Goal: Information Seeking & Learning: Check status

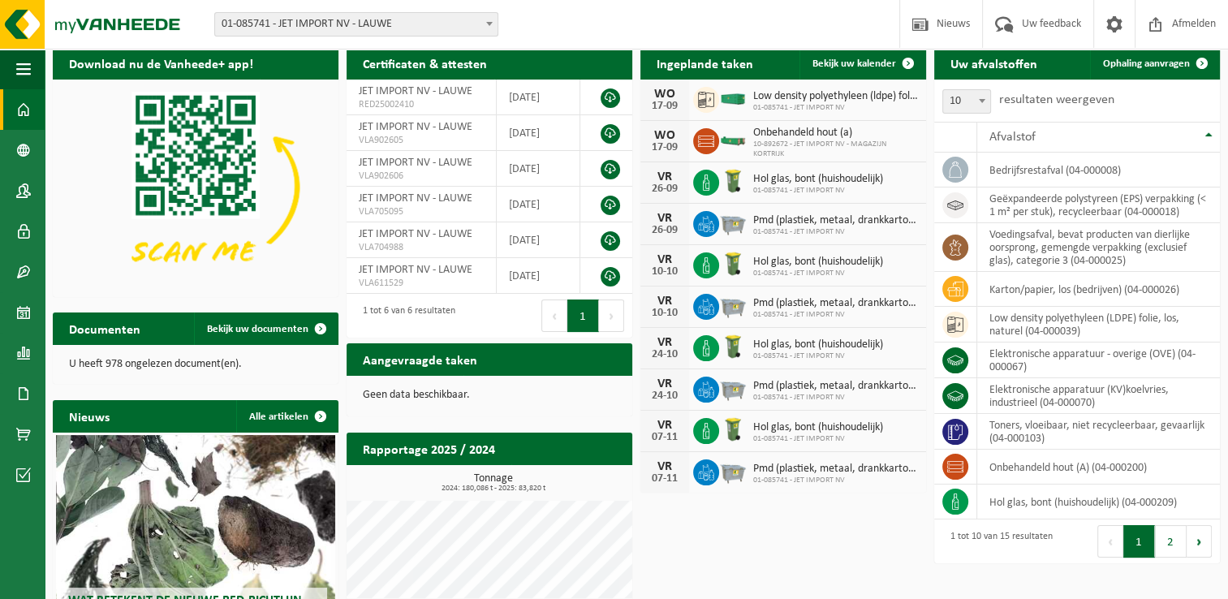
scroll to position [81, 0]
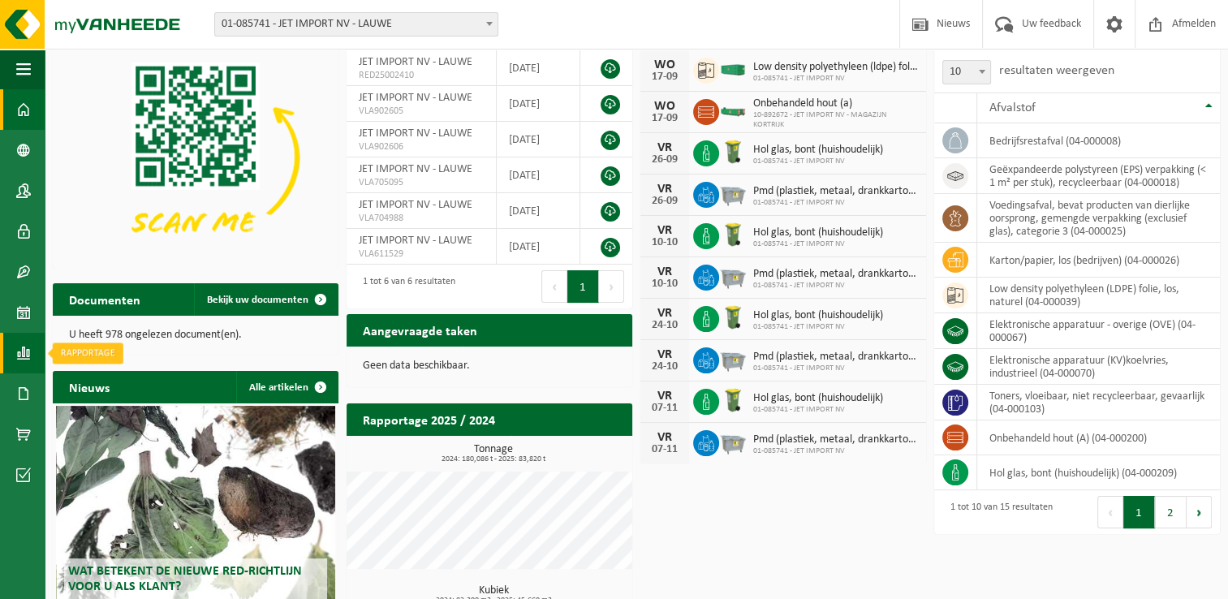
click at [27, 355] on span at bounding box center [23, 353] width 15 height 41
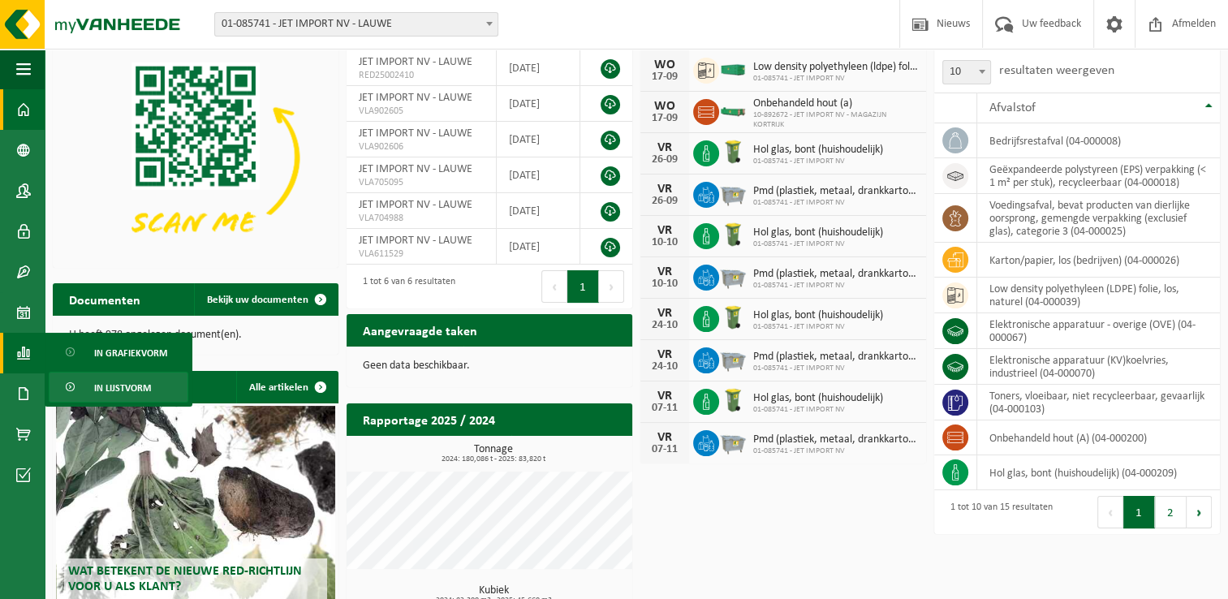
click at [101, 391] on span "In lijstvorm" at bounding box center [122, 387] width 57 height 31
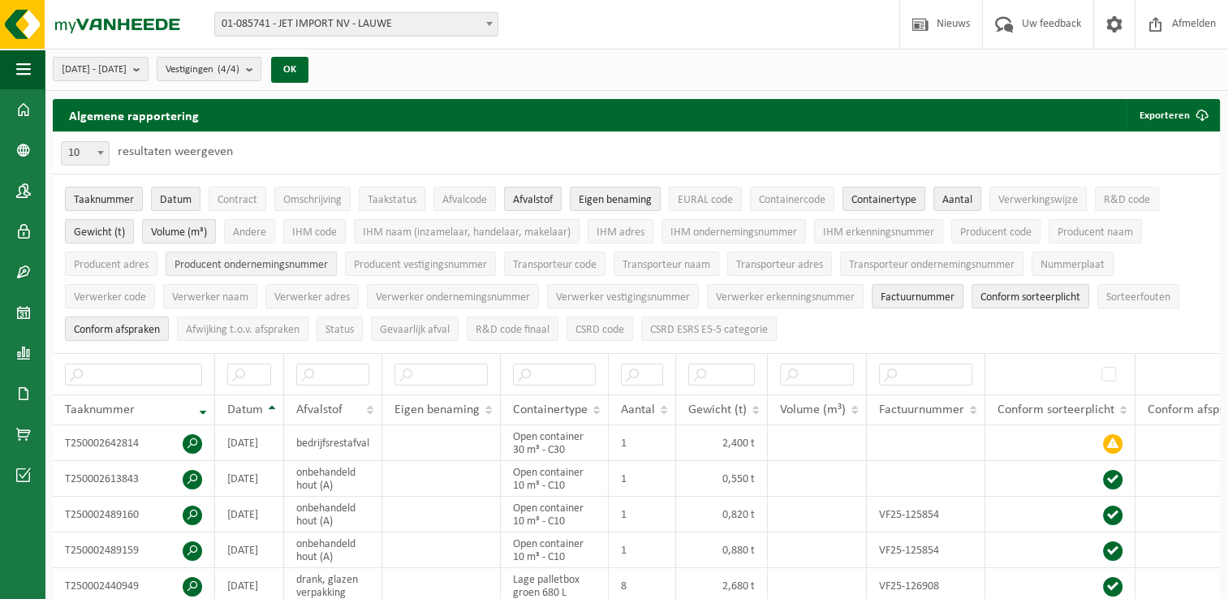
scroll to position [81, 0]
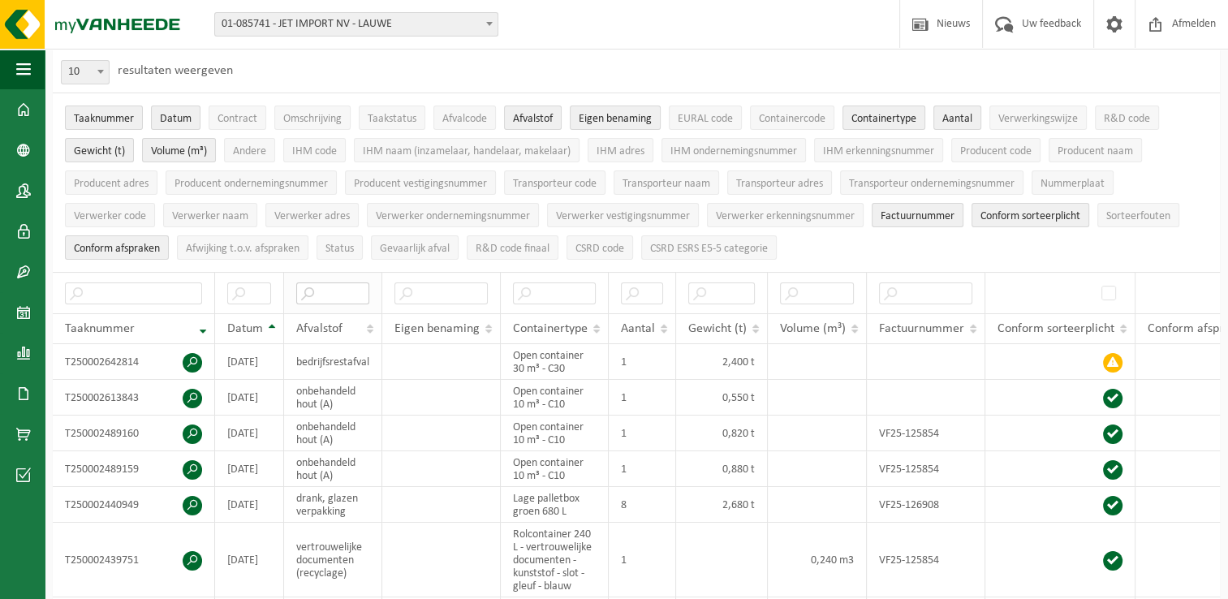
click at [330, 292] on input "text" at bounding box center [332, 293] width 73 height 22
type input "B"
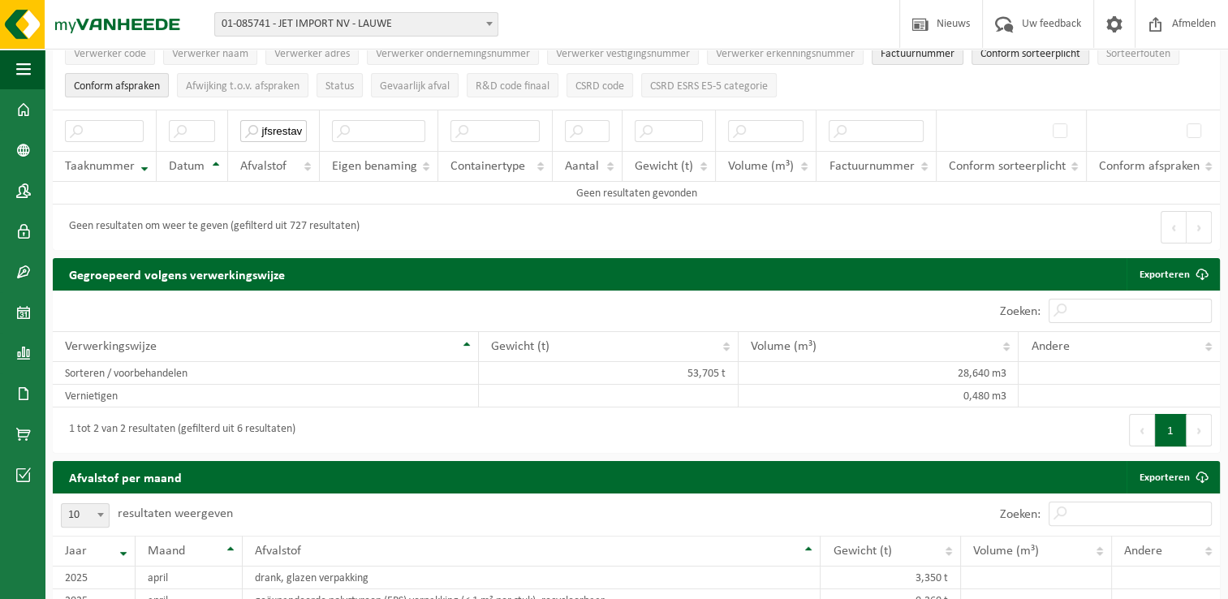
scroll to position [162, 0]
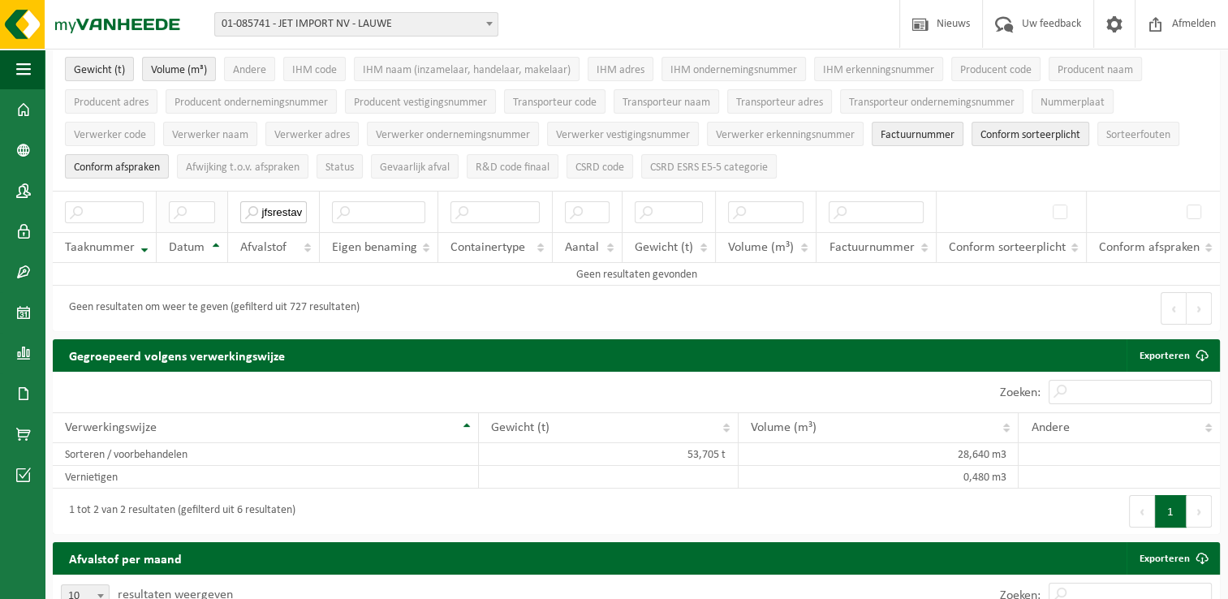
type input "bedrijfsrestaval"
click at [205, 209] on input "text" at bounding box center [192, 212] width 46 height 22
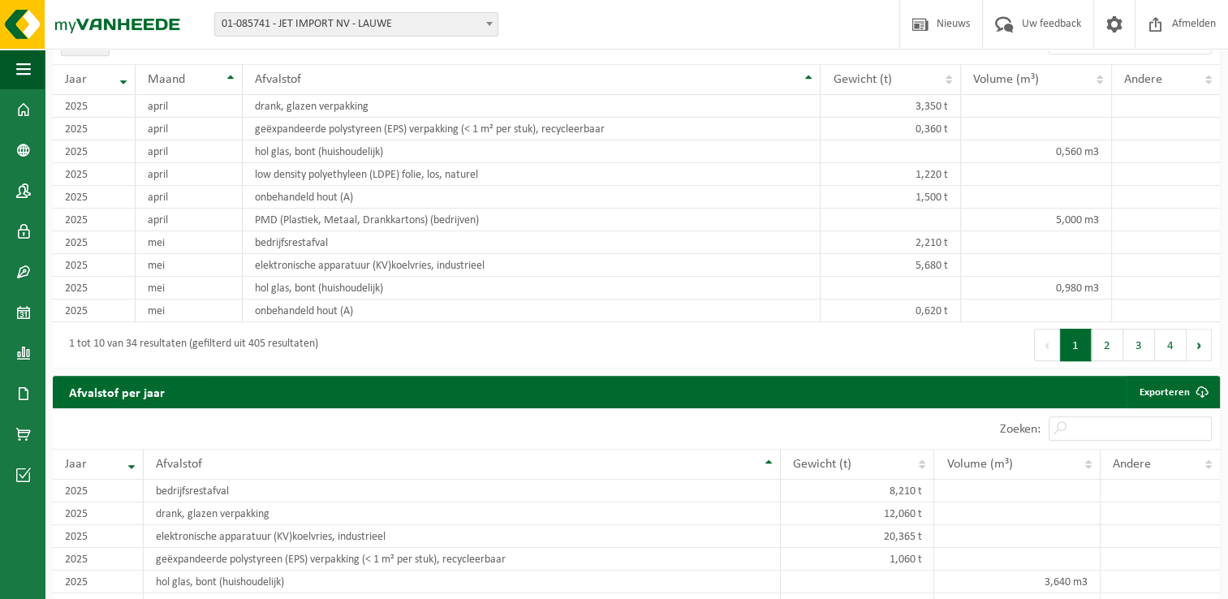
scroll to position [893, 0]
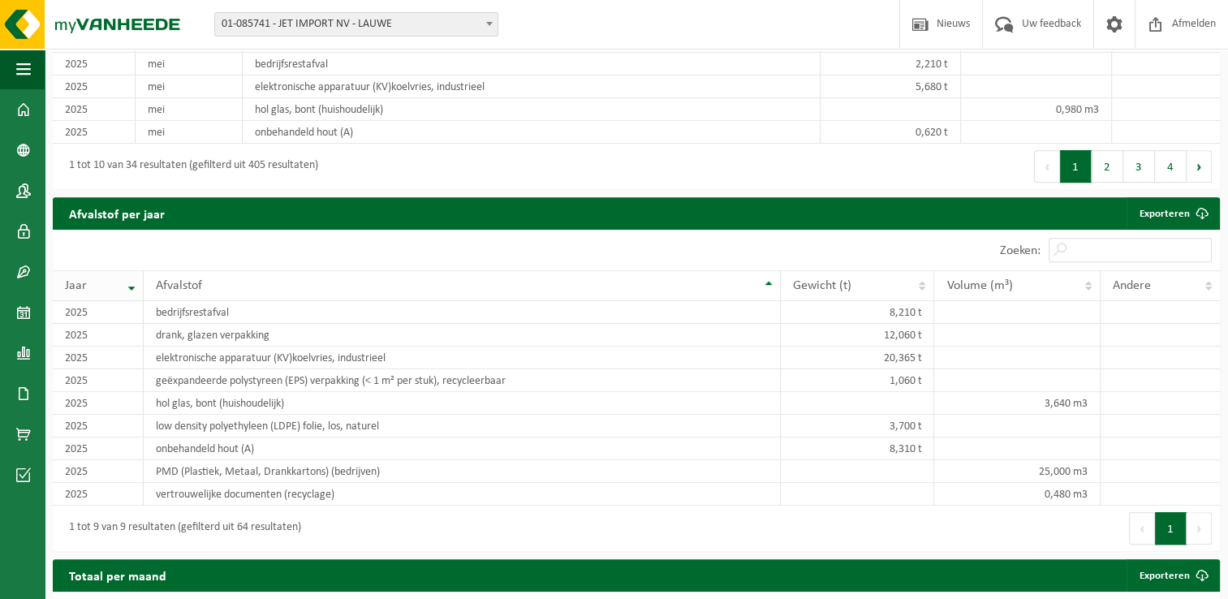
type input "2024"
click at [136, 279] on th "Jaar" at bounding box center [98, 285] width 91 height 31
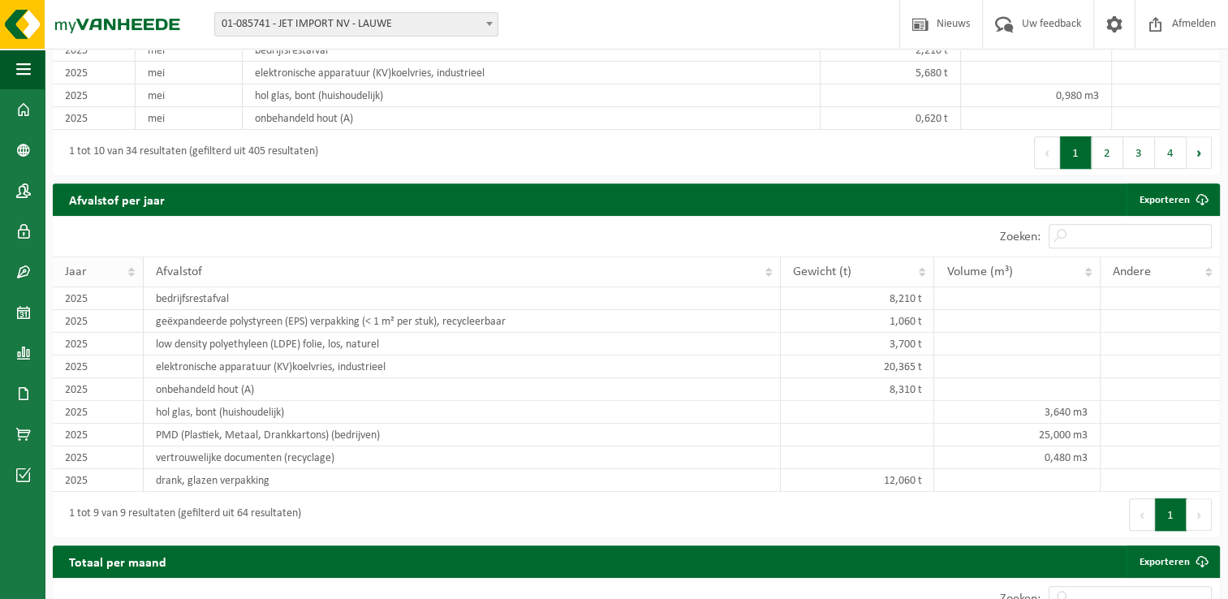
scroll to position [893, 0]
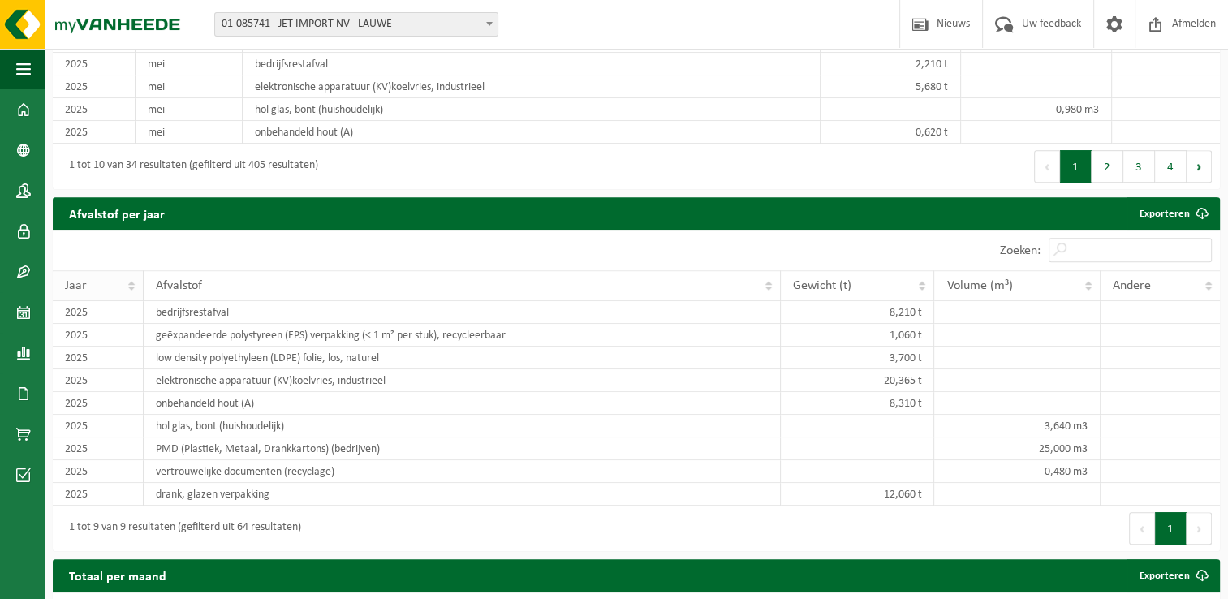
click at [131, 284] on th "Jaar" at bounding box center [98, 285] width 91 height 31
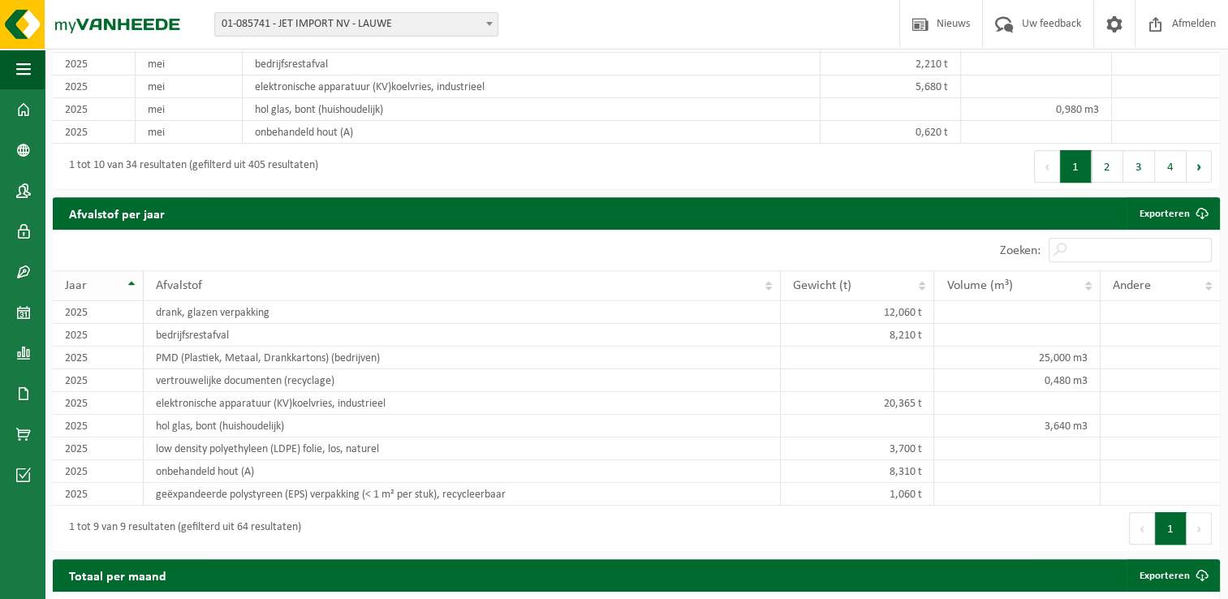
click at [130, 276] on th "Jaar" at bounding box center [98, 285] width 91 height 31
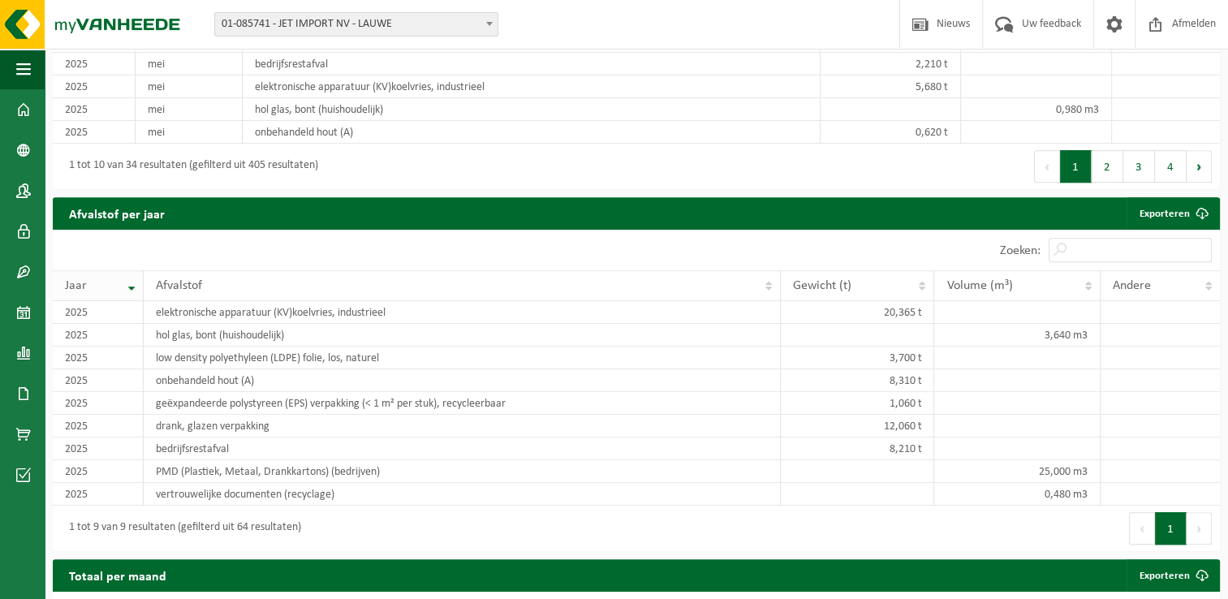
click at [130, 276] on th "Jaar" at bounding box center [98, 285] width 91 height 31
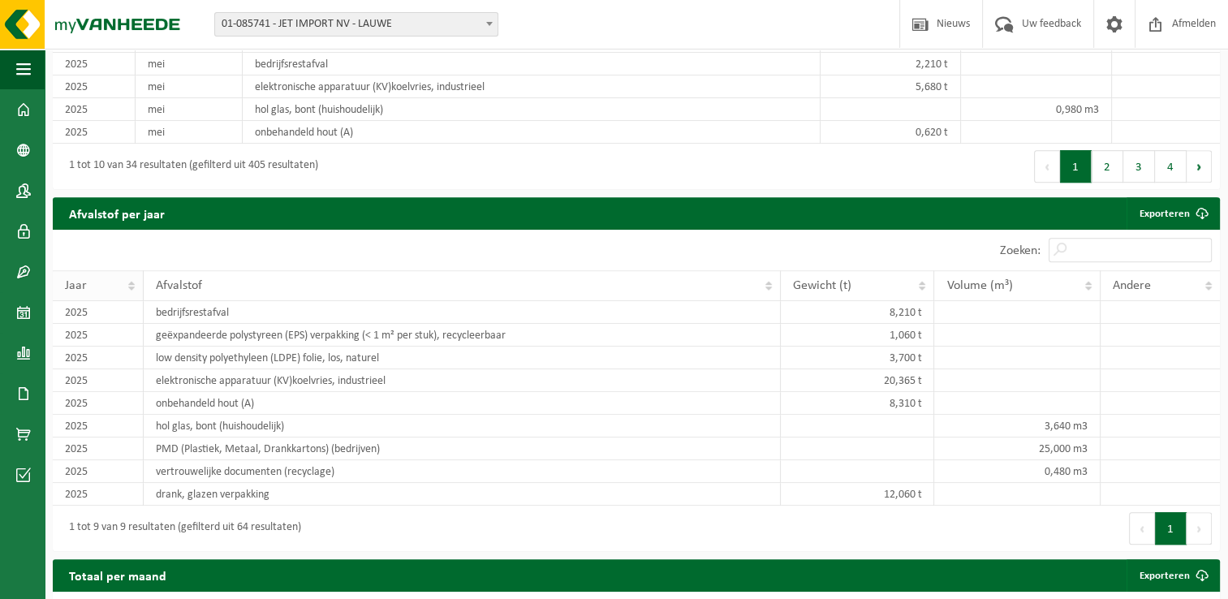
click at [130, 276] on th "Jaar" at bounding box center [98, 285] width 91 height 31
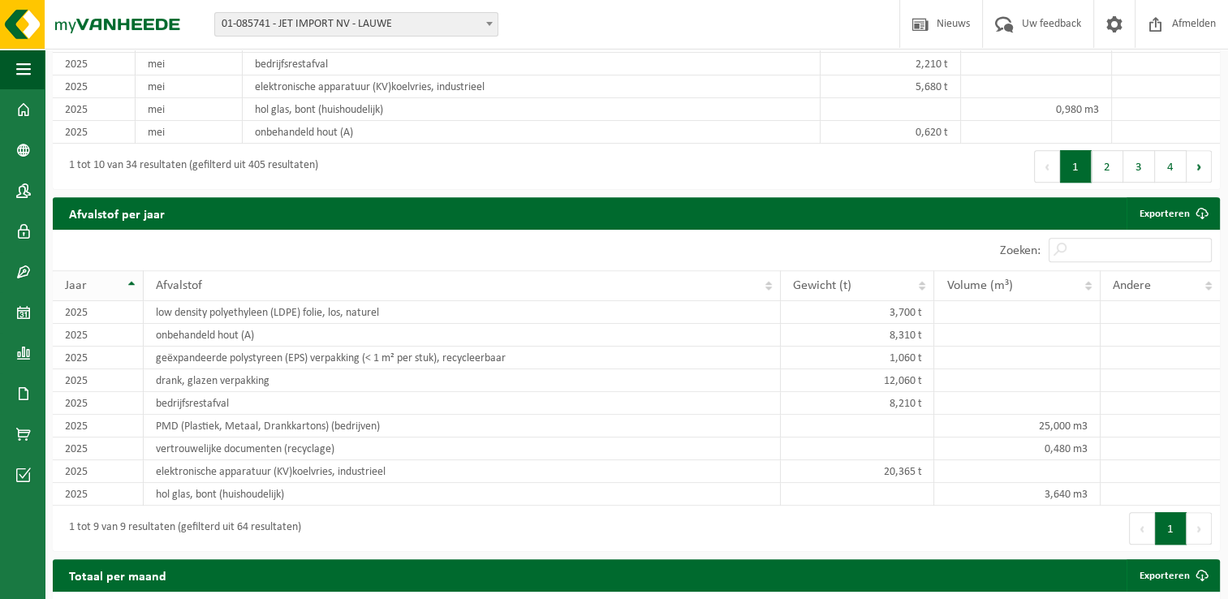
click at [130, 276] on th "Jaar" at bounding box center [98, 285] width 91 height 31
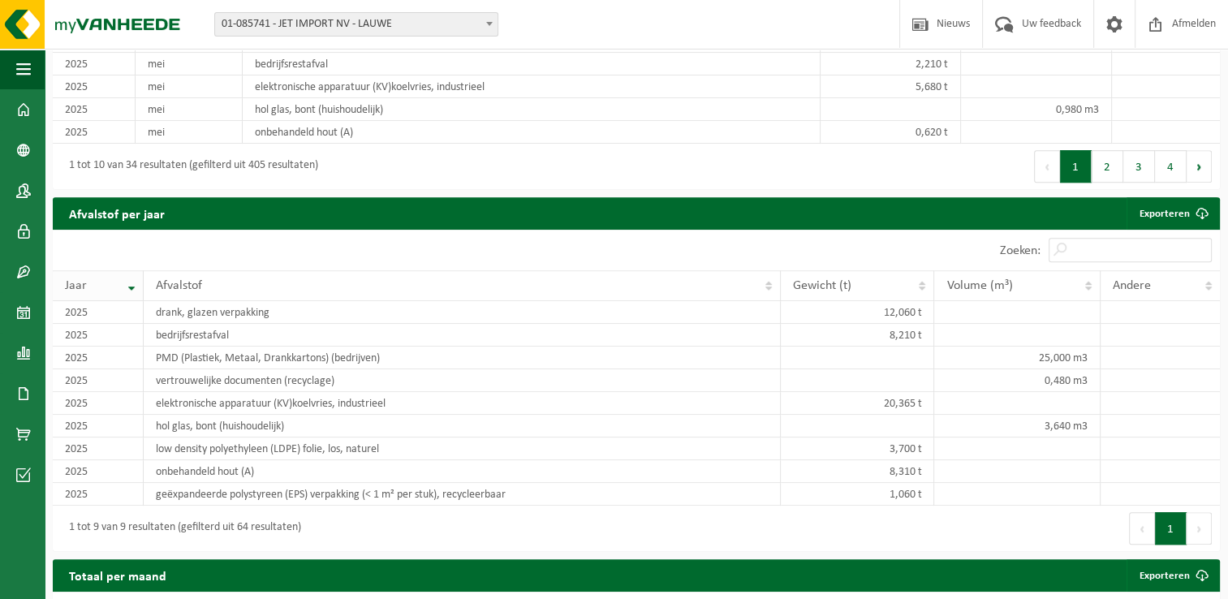
click at [130, 276] on th "Jaar" at bounding box center [98, 285] width 91 height 31
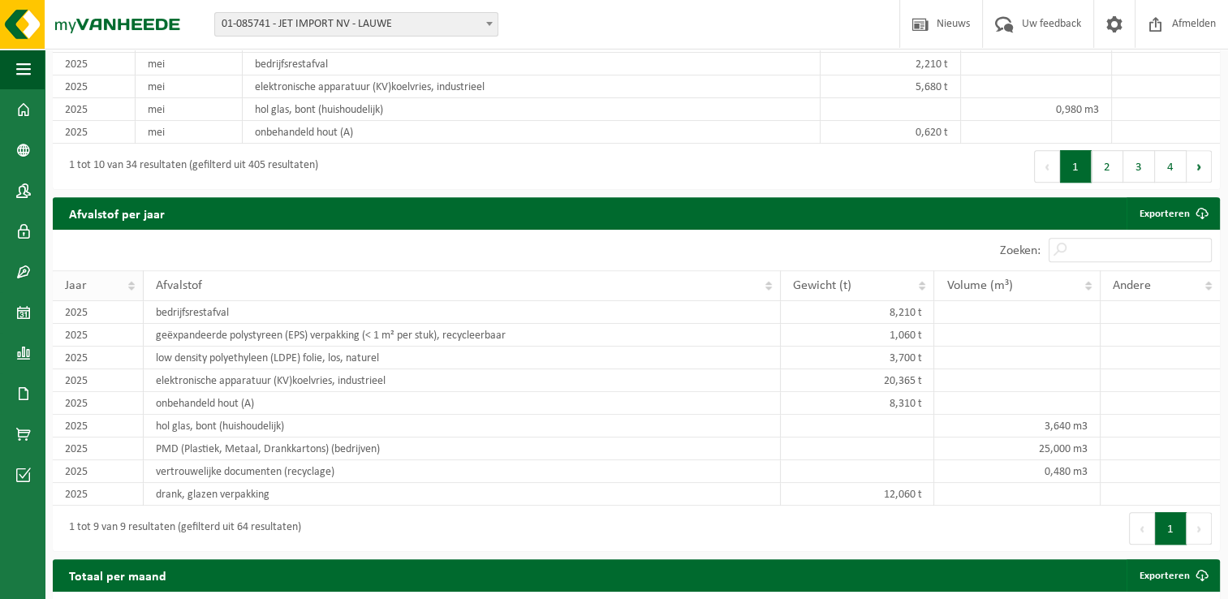
click at [130, 276] on th "Jaar" at bounding box center [98, 285] width 91 height 31
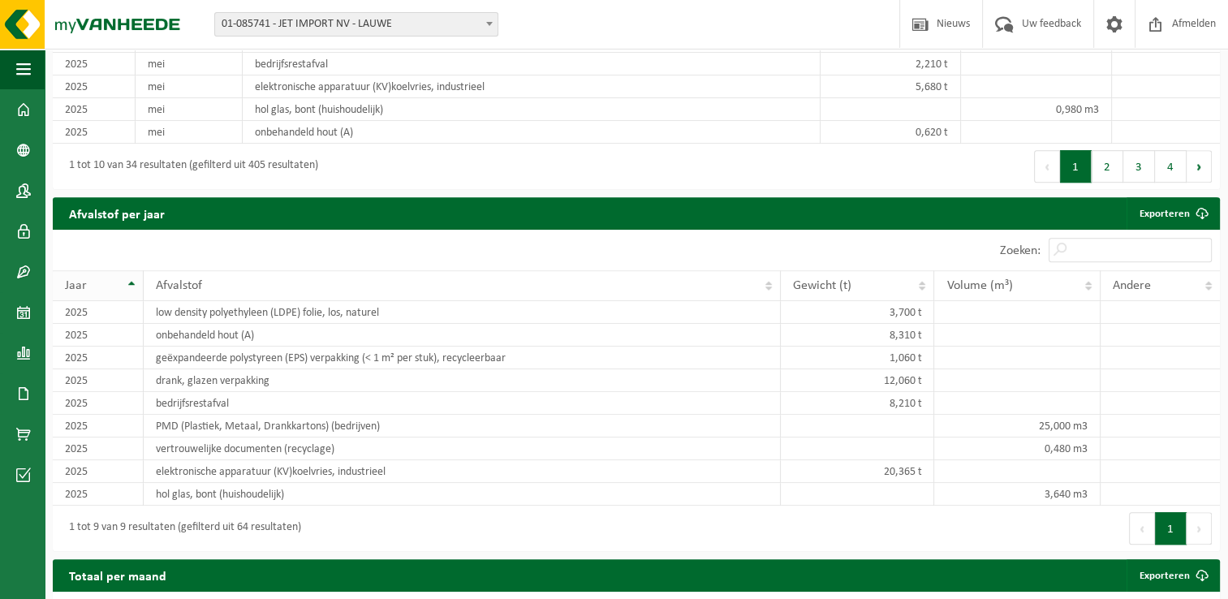
click at [130, 276] on th "Jaar" at bounding box center [98, 285] width 91 height 31
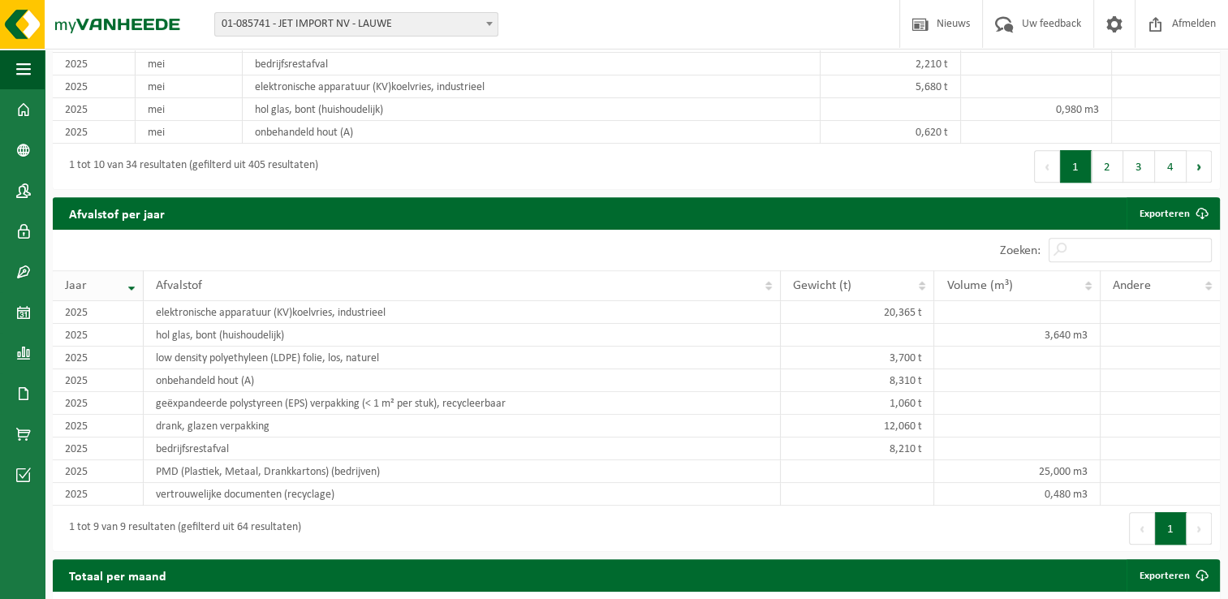
click at [130, 276] on th "Jaar" at bounding box center [98, 285] width 91 height 31
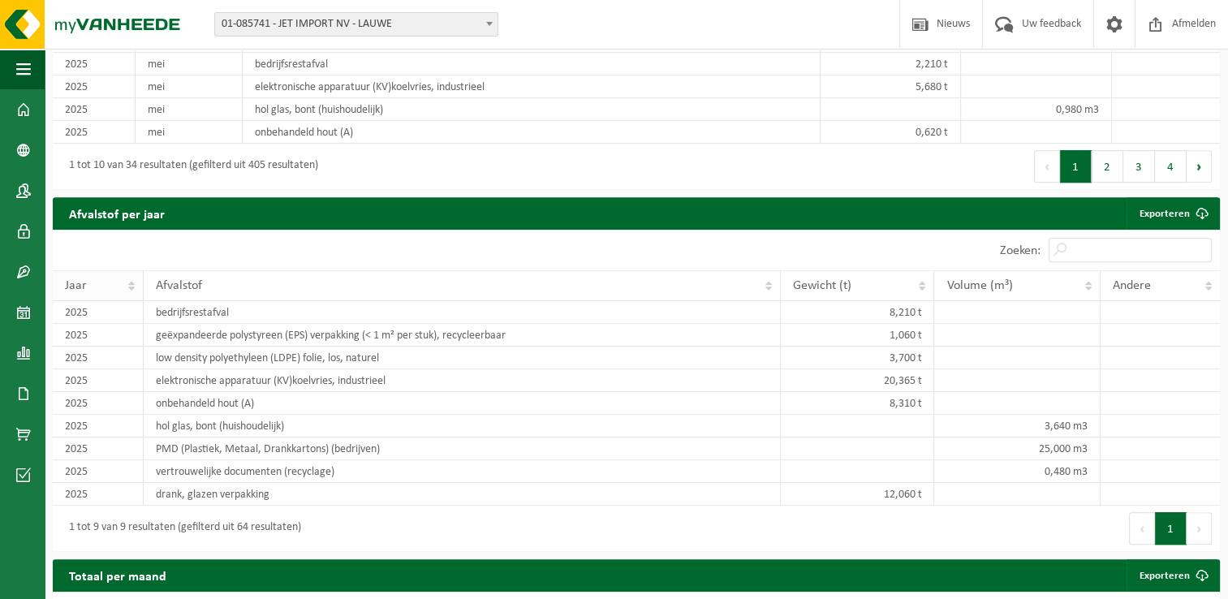
click at [130, 276] on th "Jaar" at bounding box center [98, 285] width 91 height 31
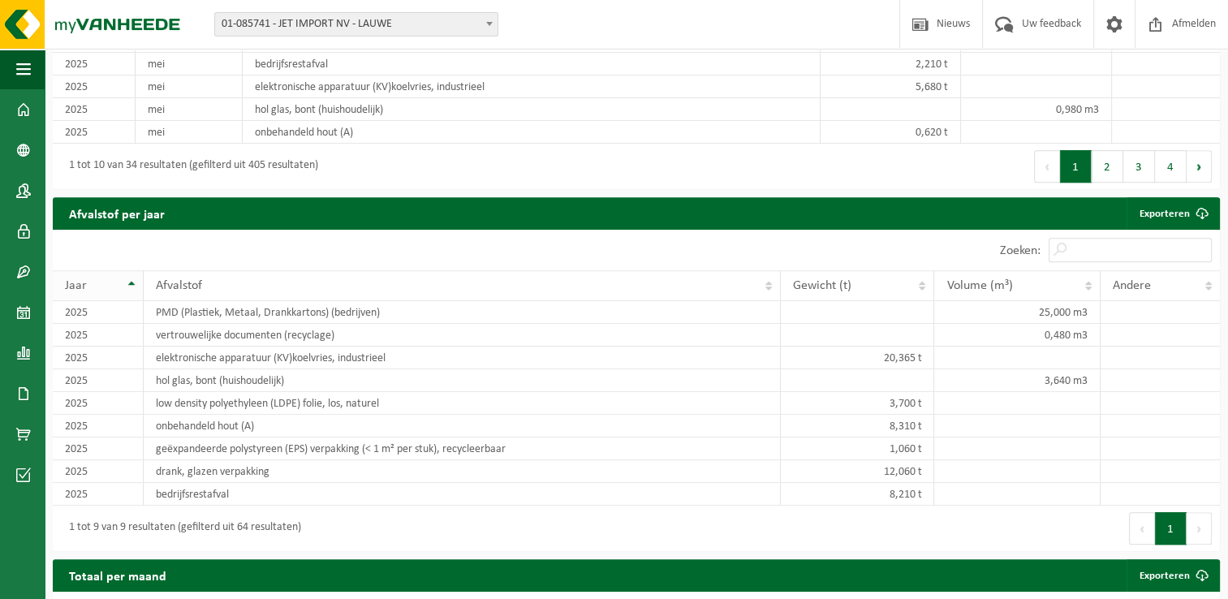
click at [130, 276] on th "Jaar" at bounding box center [98, 285] width 91 height 31
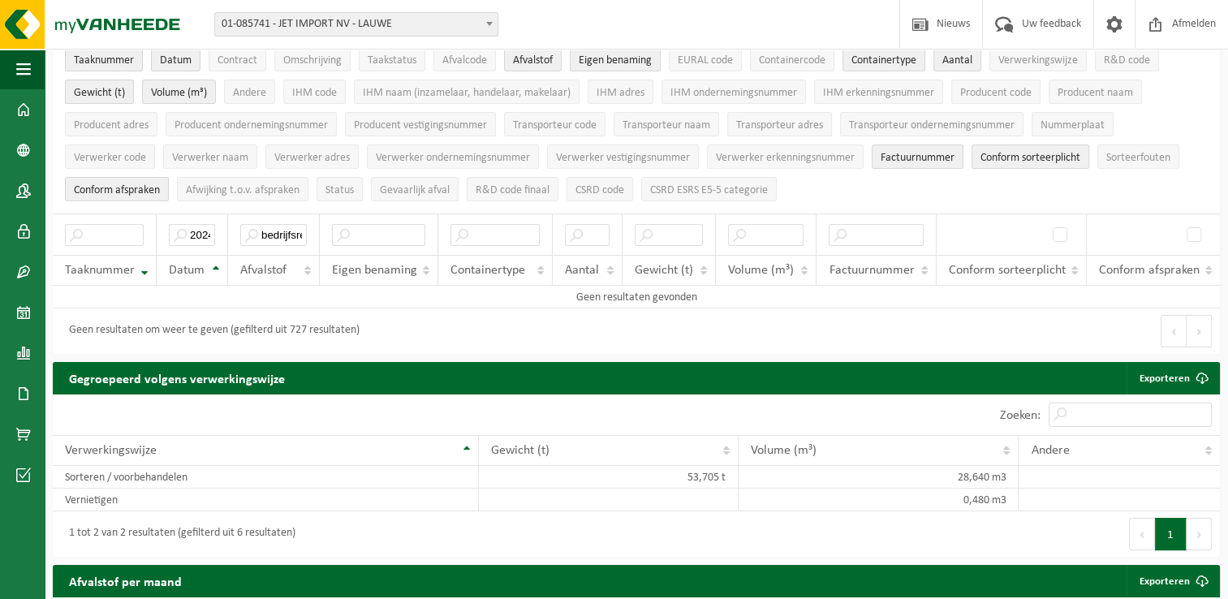
scroll to position [163, 0]
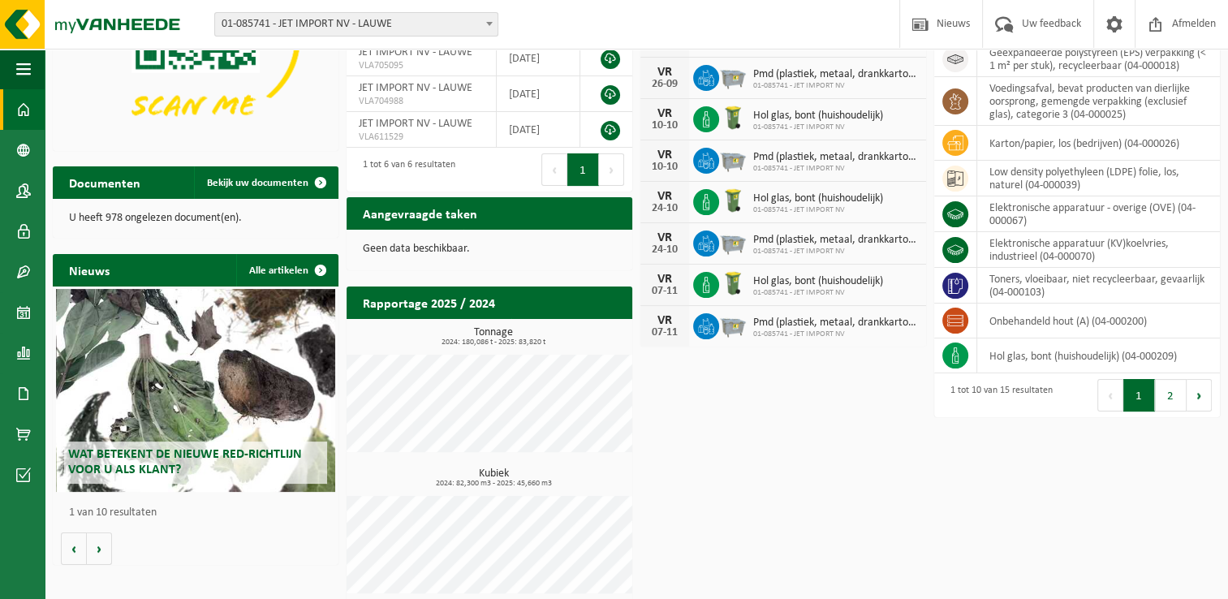
scroll to position [207, 0]
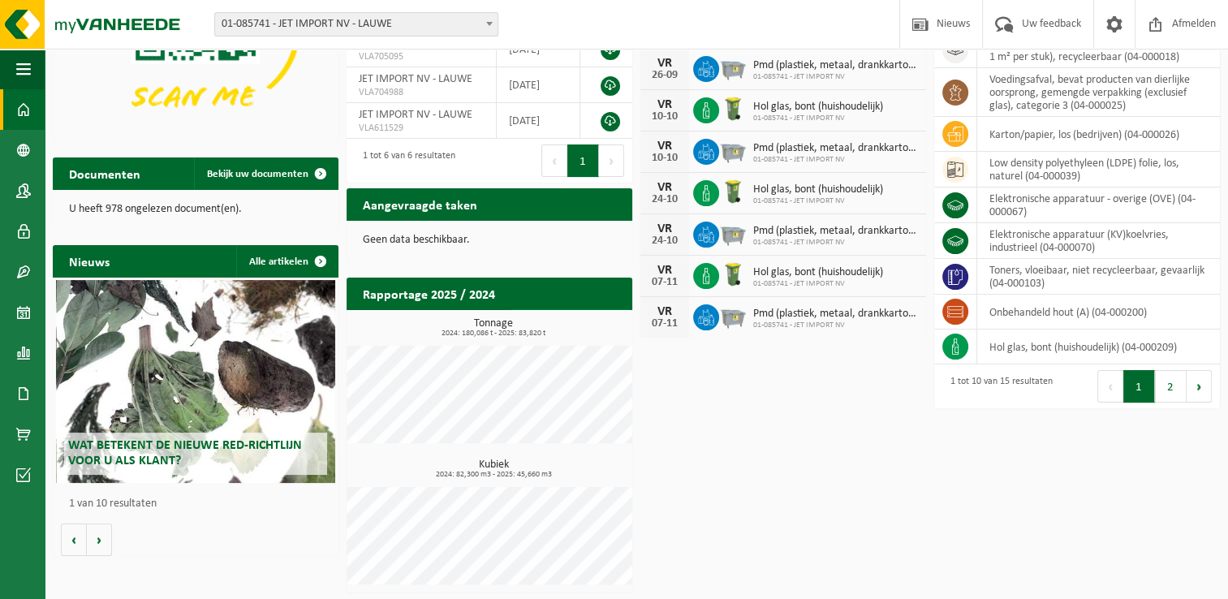
click at [615, 309] on span at bounding box center [614, 325] width 32 height 32
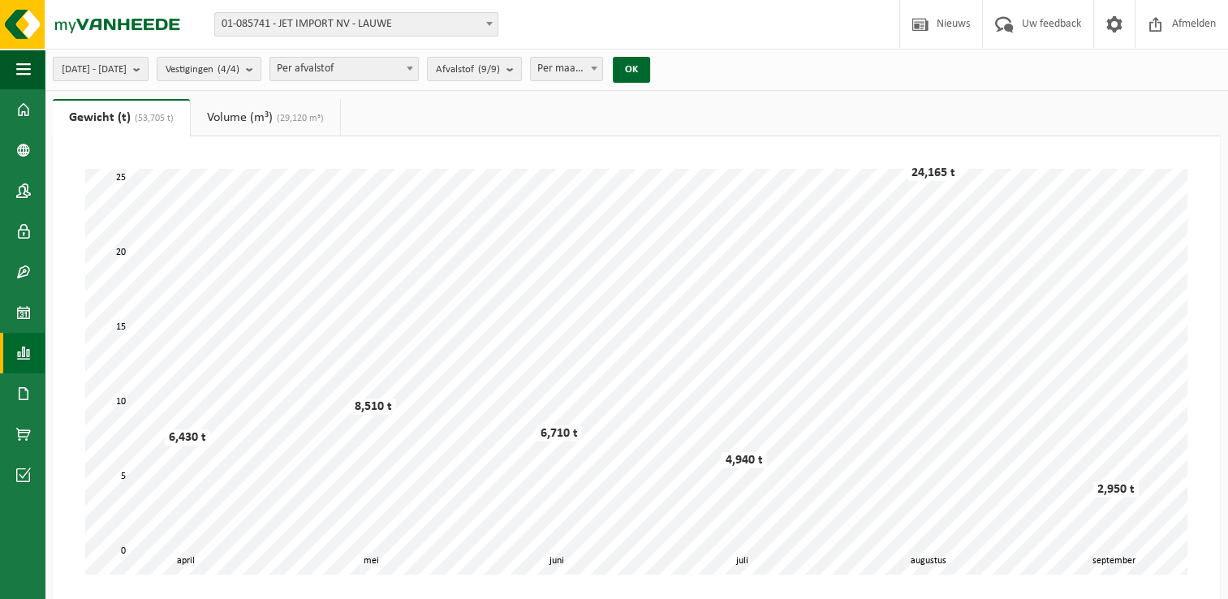
click at [148, 69] on b "submit" at bounding box center [140, 69] width 15 height 23
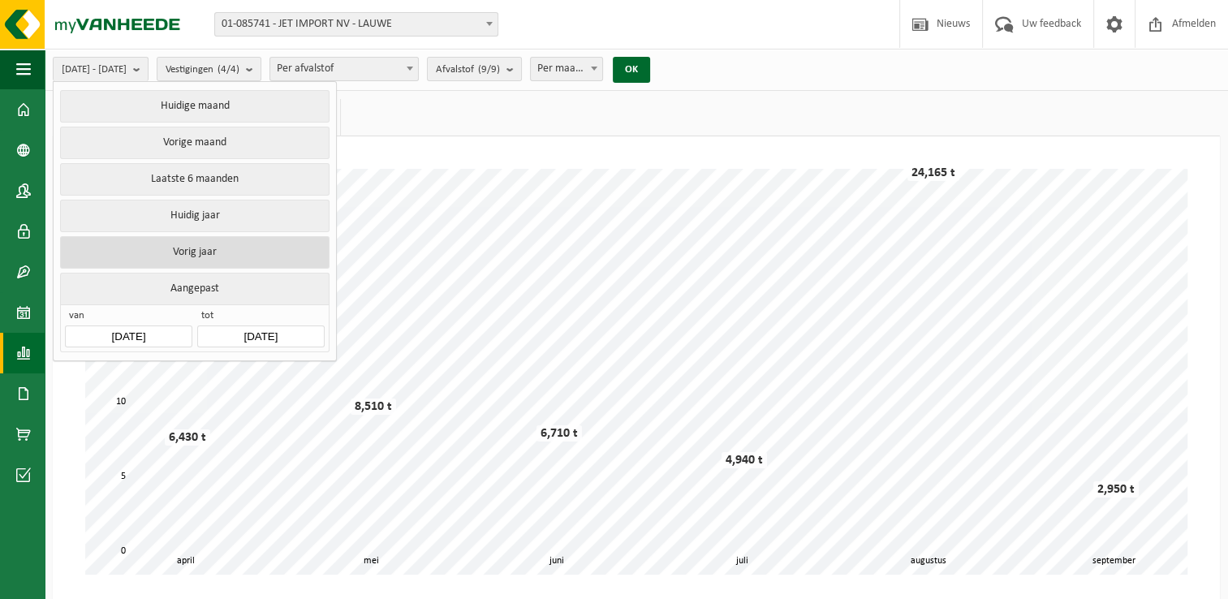
click at [173, 252] on button "Vorig jaar" at bounding box center [194, 252] width 269 height 32
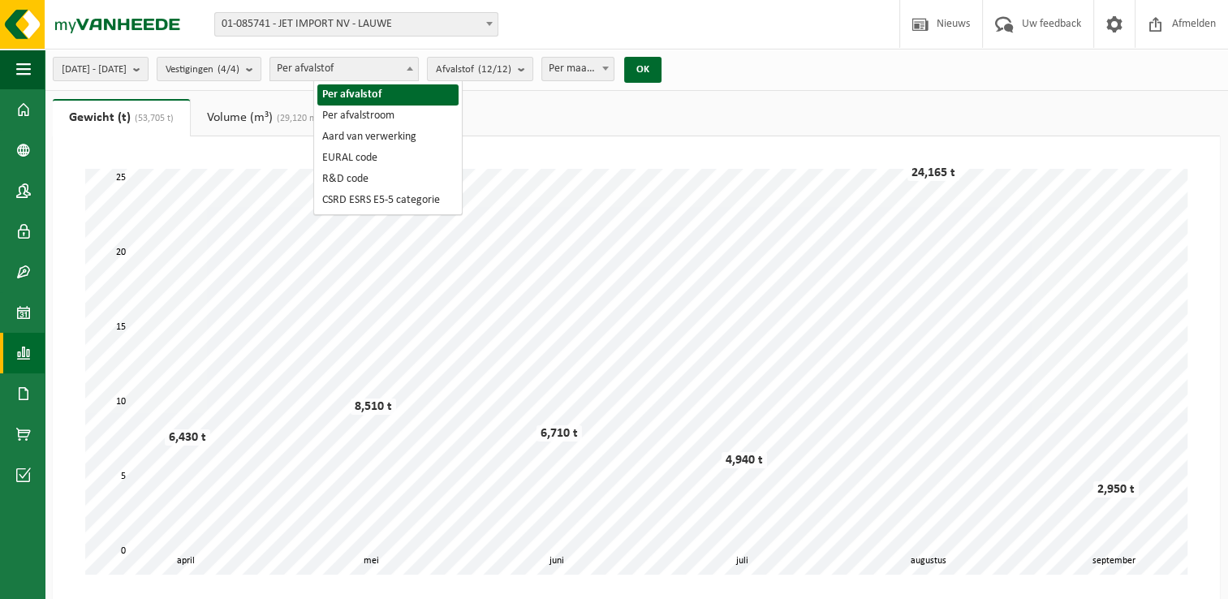
click at [413, 67] on b at bounding box center [410, 69] width 6 height 4
select select "2"
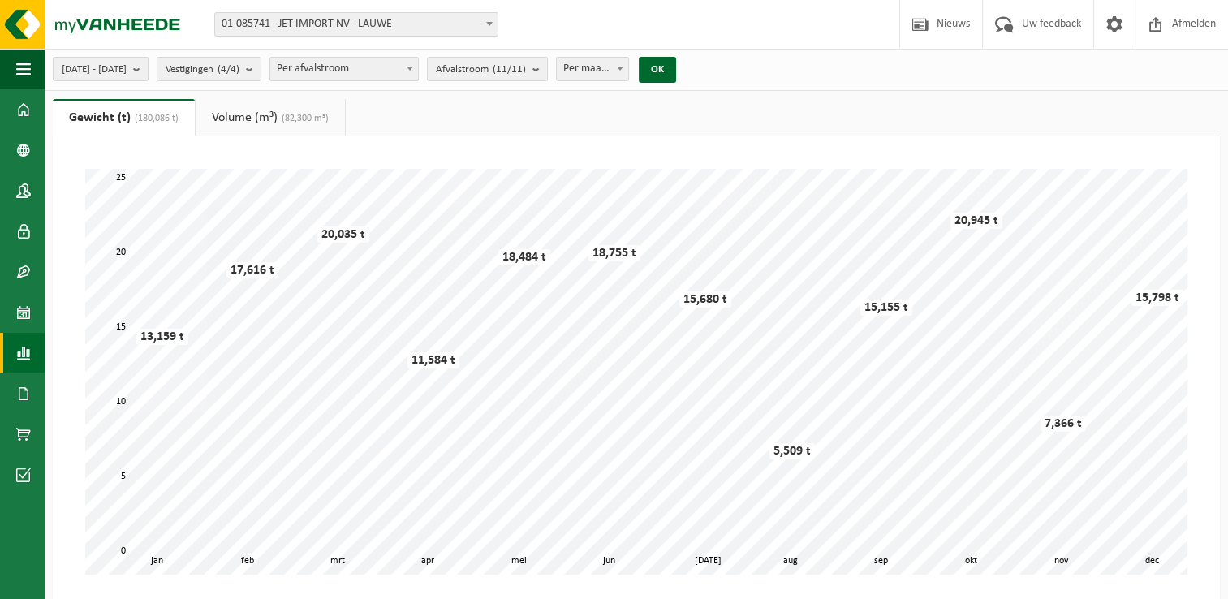
click at [413, 70] on b at bounding box center [410, 69] width 6 height 4
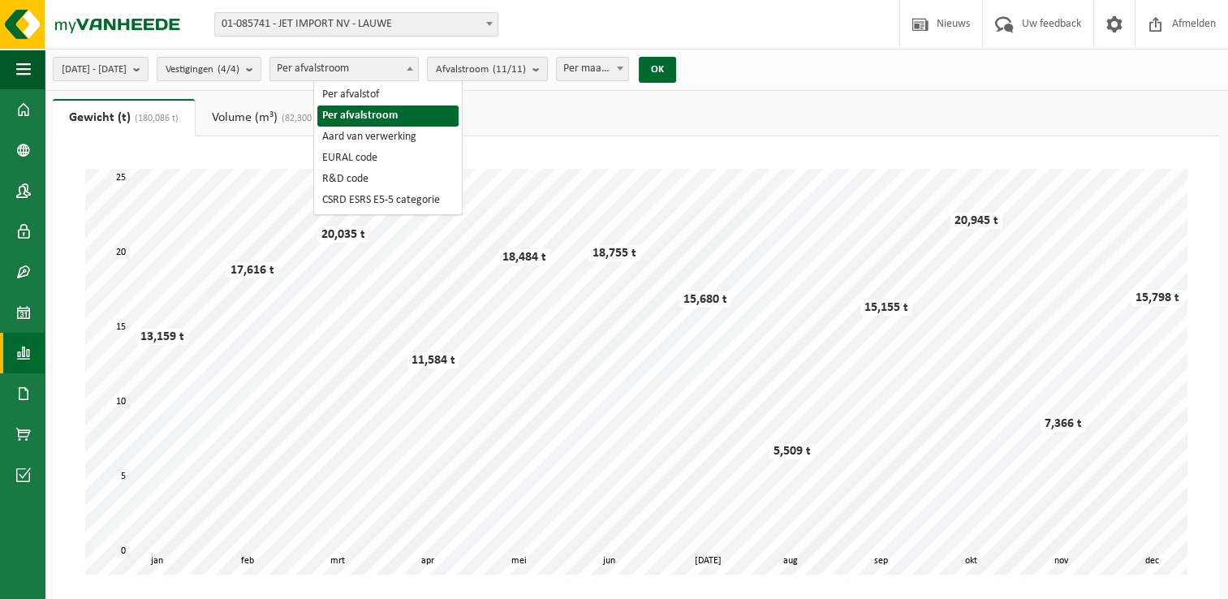
click at [547, 71] on b "submit" at bounding box center [539, 69] width 15 height 23
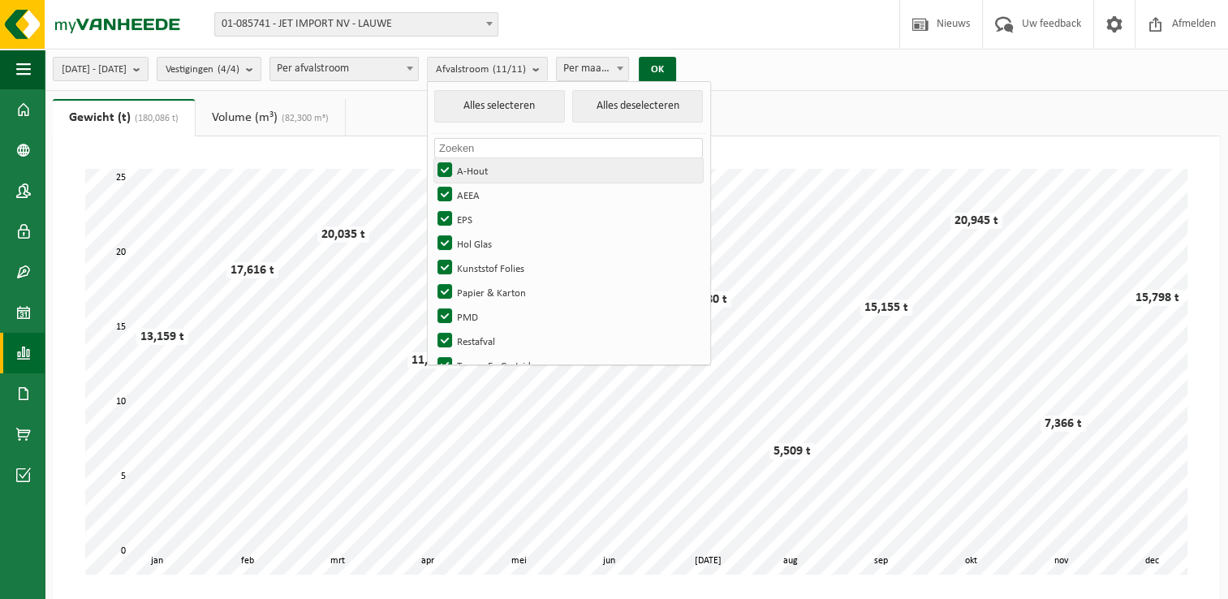
click at [493, 167] on label "A-Hout" at bounding box center [568, 170] width 269 height 24
click at [432, 158] on input "A-Hout" at bounding box center [431, 157] width 1 height 1
checkbox input "false"
drag, startPoint x: 493, startPoint y: 190, endPoint x: 493, endPoint y: 199, distance: 8.9
click at [493, 190] on label "AEEA" at bounding box center [568, 195] width 269 height 24
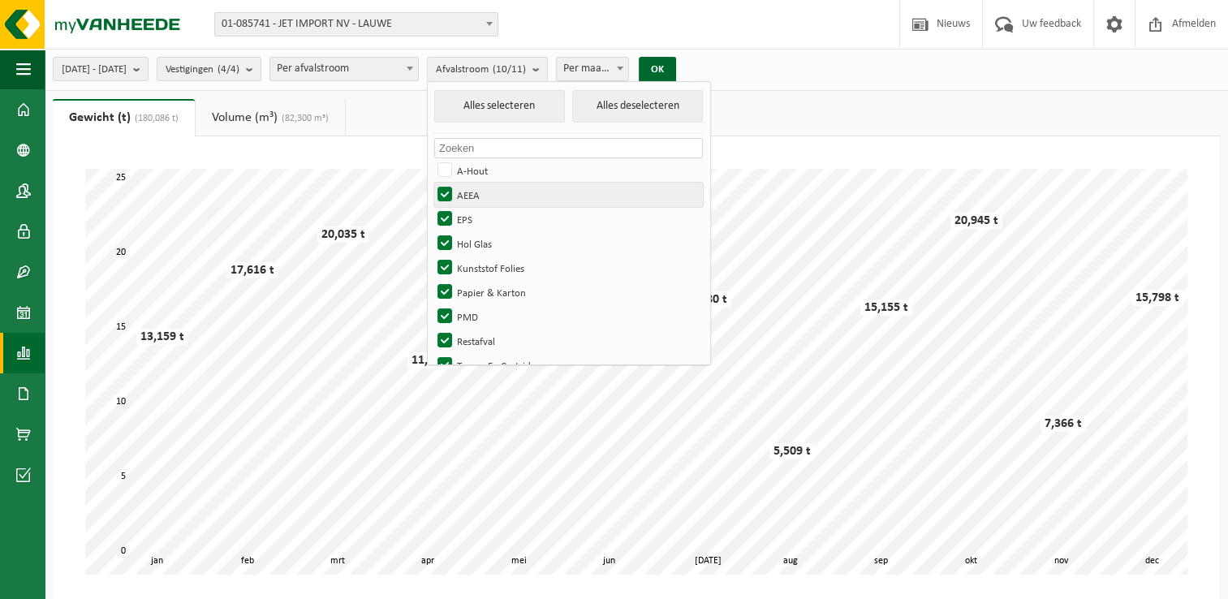
click at [432, 183] on input "AEEA" at bounding box center [431, 182] width 1 height 1
checkbox input "false"
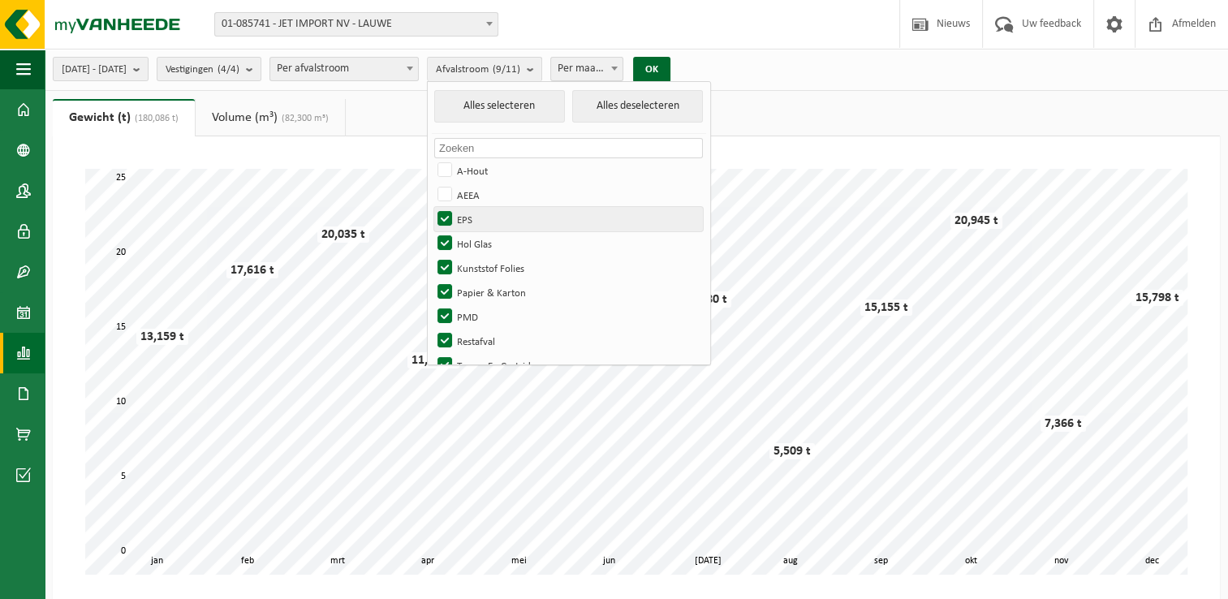
click at [490, 217] on label "EPS" at bounding box center [568, 219] width 269 height 24
click at [432, 207] on input "EPS" at bounding box center [431, 206] width 1 height 1
checkbox input "false"
click at [489, 235] on label "Hol Glas" at bounding box center [568, 243] width 269 height 24
click at [432, 231] on input "Hol Glas" at bounding box center [431, 230] width 1 height 1
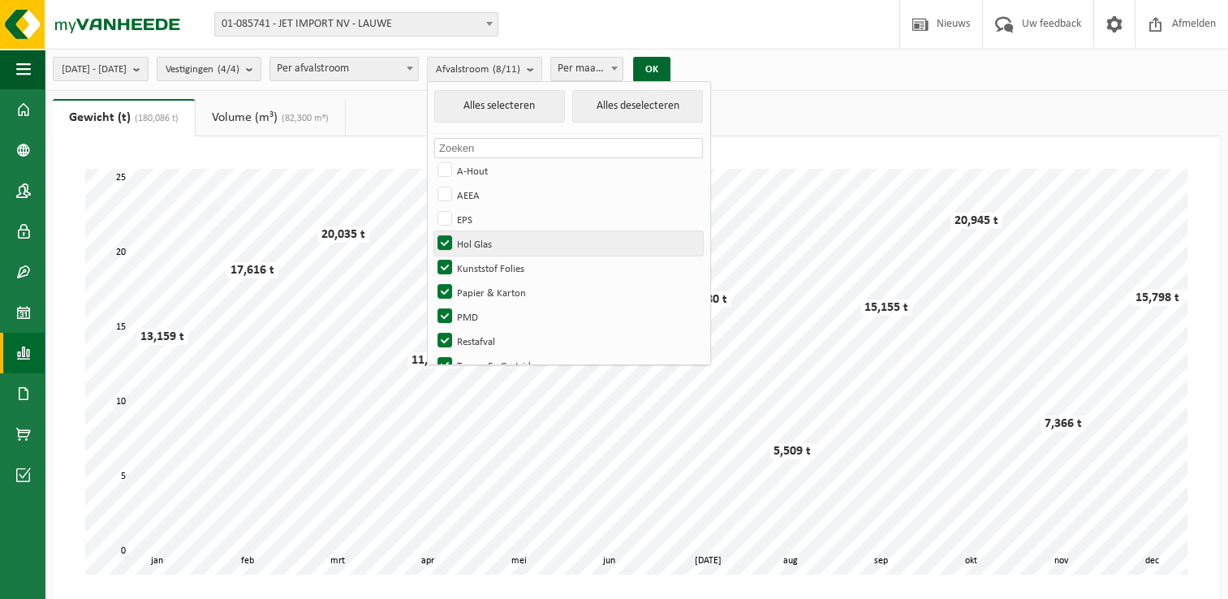
checkbox input "false"
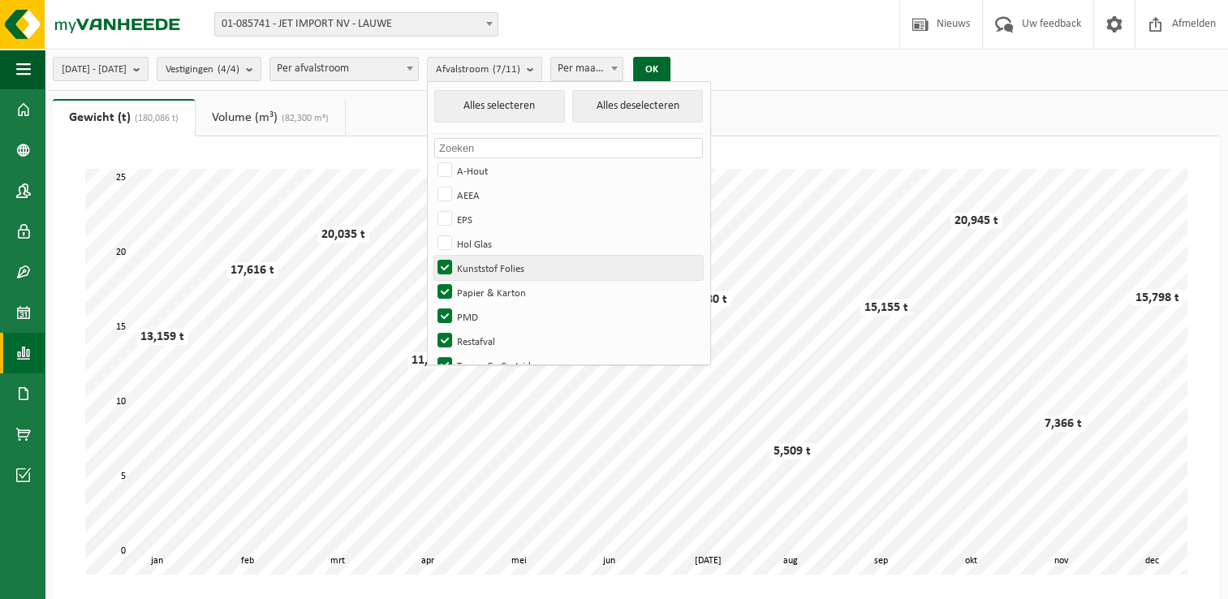
click at [487, 265] on label "Kunststof Folies" at bounding box center [568, 268] width 269 height 24
click at [432, 256] on input "Kunststof Folies" at bounding box center [431, 255] width 1 height 1
checkbox input "false"
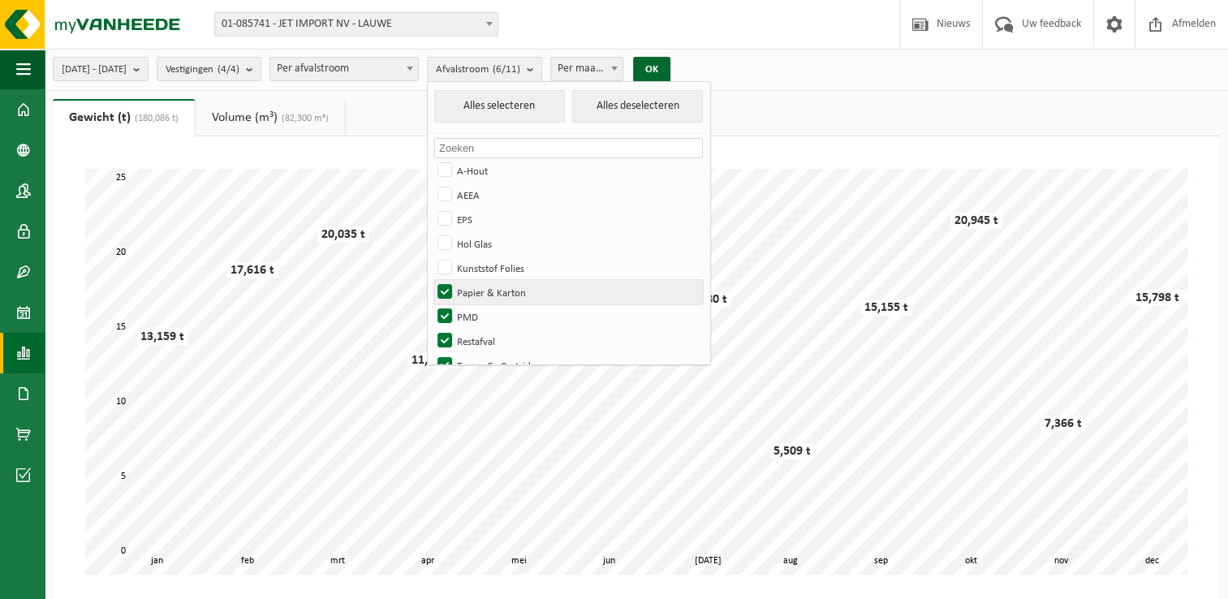
click at [484, 288] on label "Papier & Karton" at bounding box center [568, 292] width 269 height 24
click at [432, 280] on input "Papier & Karton" at bounding box center [431, 279] width 1 height 1
checkbox input "false"
click at [484, 309] on label "PMD" at bounding box center [568, 316] width 269 height 24
click at [432, 304] on input "PMD" at bounding box center [431, 303] width 1 height 1
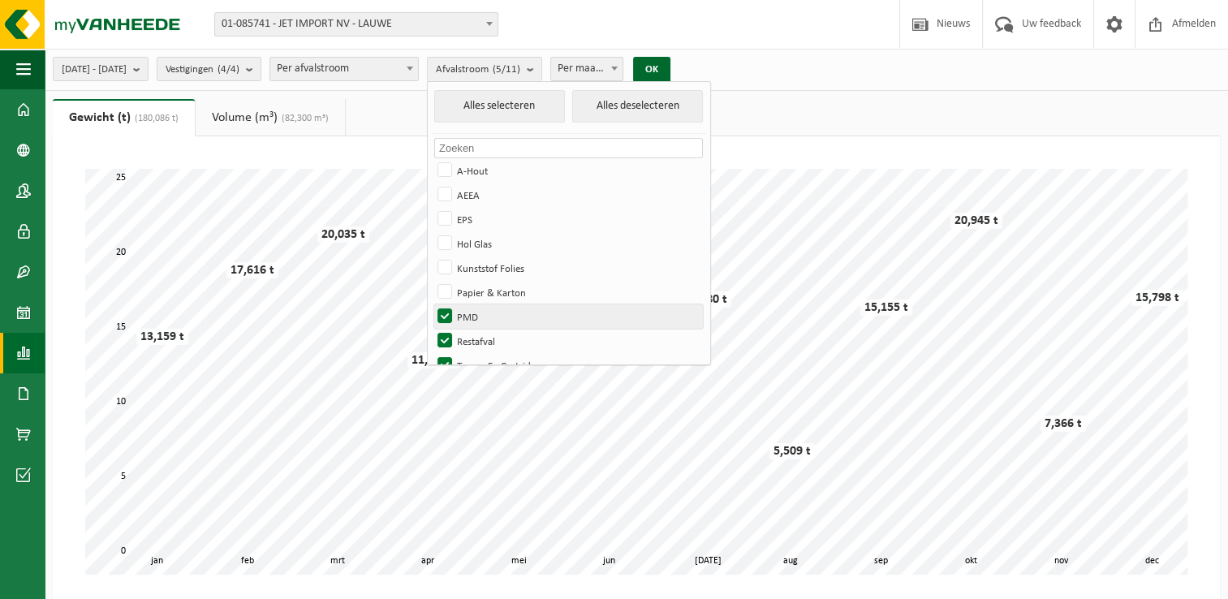
checkbox input "false"
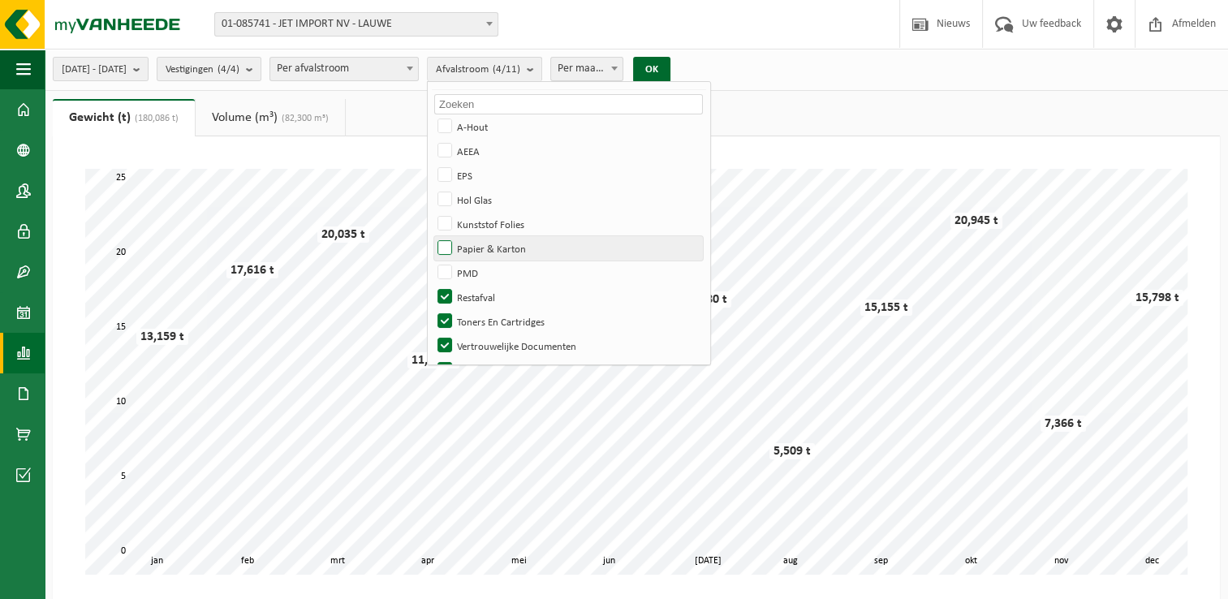
scroll to position [68, 0]
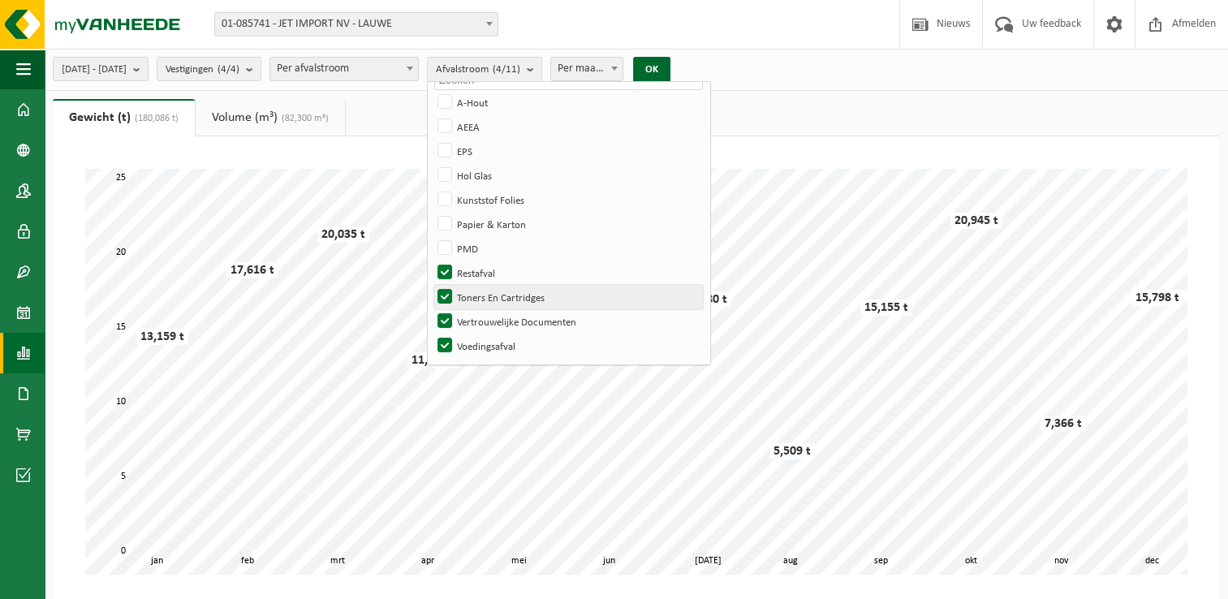
click at [488, 297] on label "Toners En Cartridges" at bounding box center [568, 297] width 269 height 24
click at [432, 285] on input "Toners En Cartridges" at bounding box center [431, 284] width 1 height 1
checkbox input "false"
click at [488, 321] on label "Vertrouwelijke Documenten" at bounding box center [568, 321] width 269 height 24
click at [432, 309] on input "Vertrouwelijke Documenten" at bounding box center [431, 308] width 1 height 1
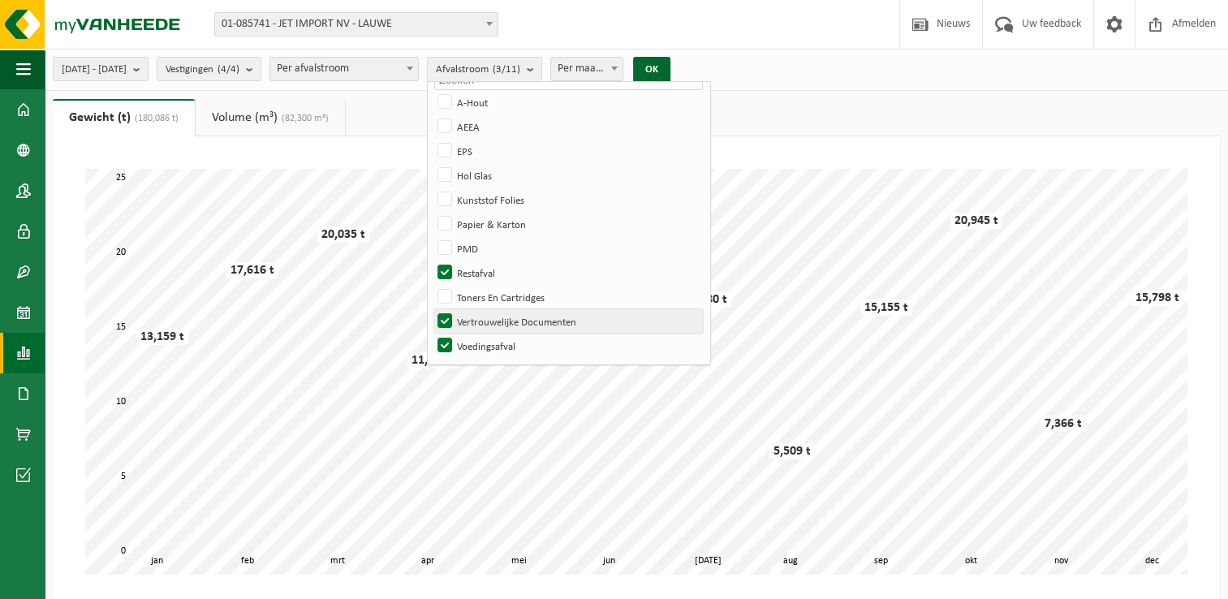
checkbox input "false"
click at [490, 343] on label "Voedingsafval" at bounding box center [568, 345] width 269 height 24
click at [432, 333] on input "Voedingsafval" at bounding box center [431, 333] width 1 height 1
checkbox input "false"
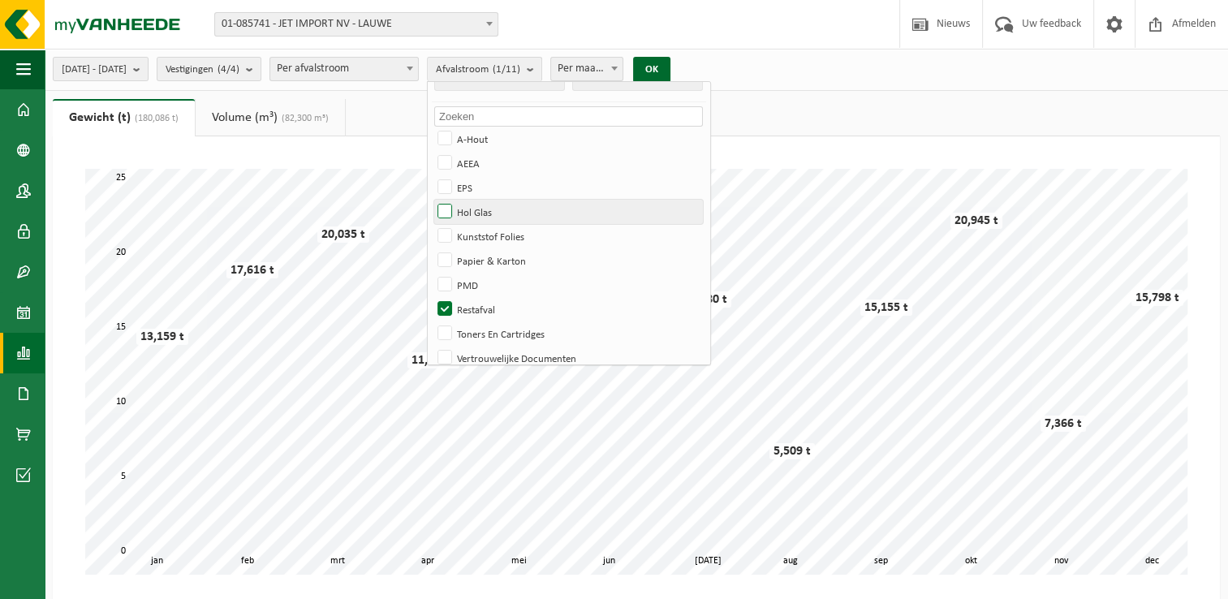
scroll to position [0, 0]
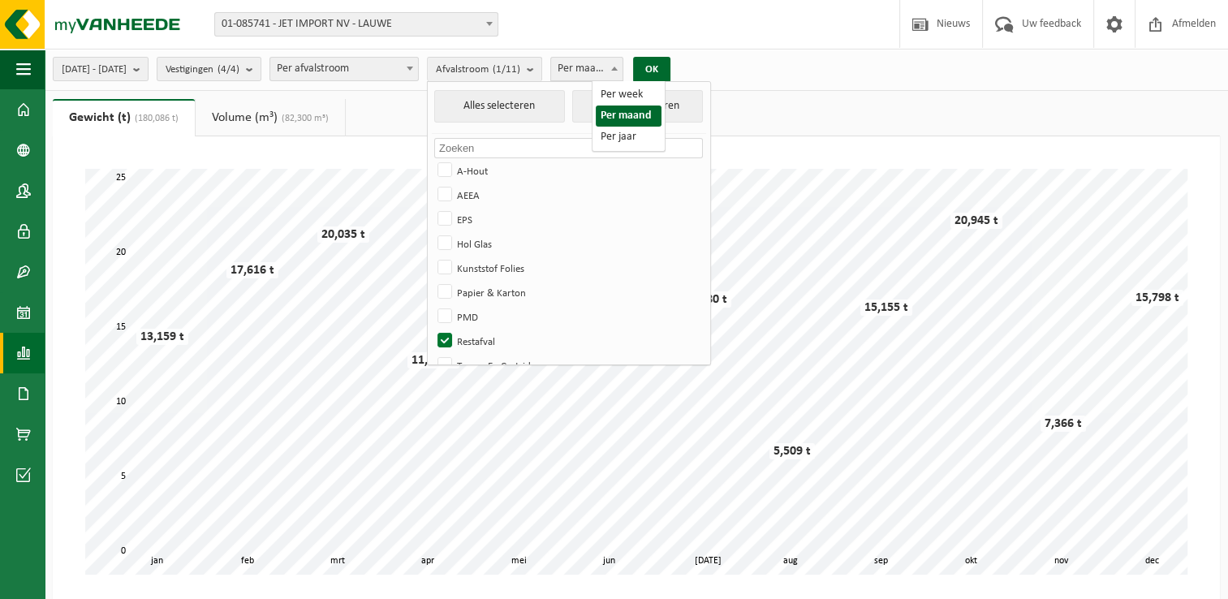
click at [622, 66] on span at bounding box center [614, 68] width 16 height 21
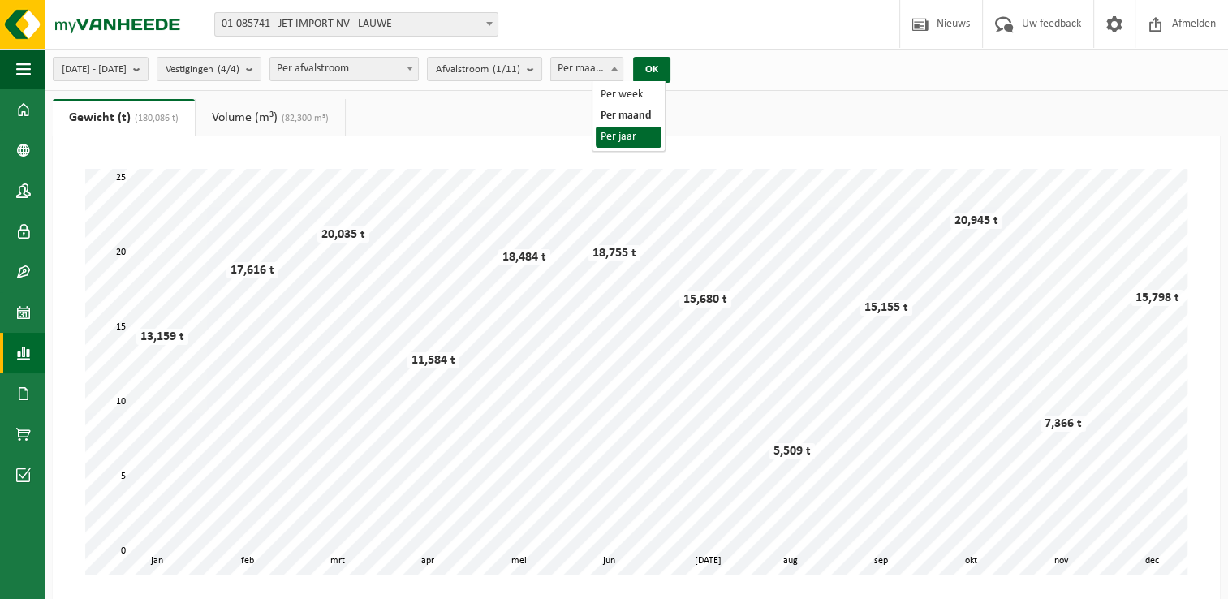
select select "3"
click at [670, 75] on button "OK" at bounding box center [651, 70] width 37 height 26
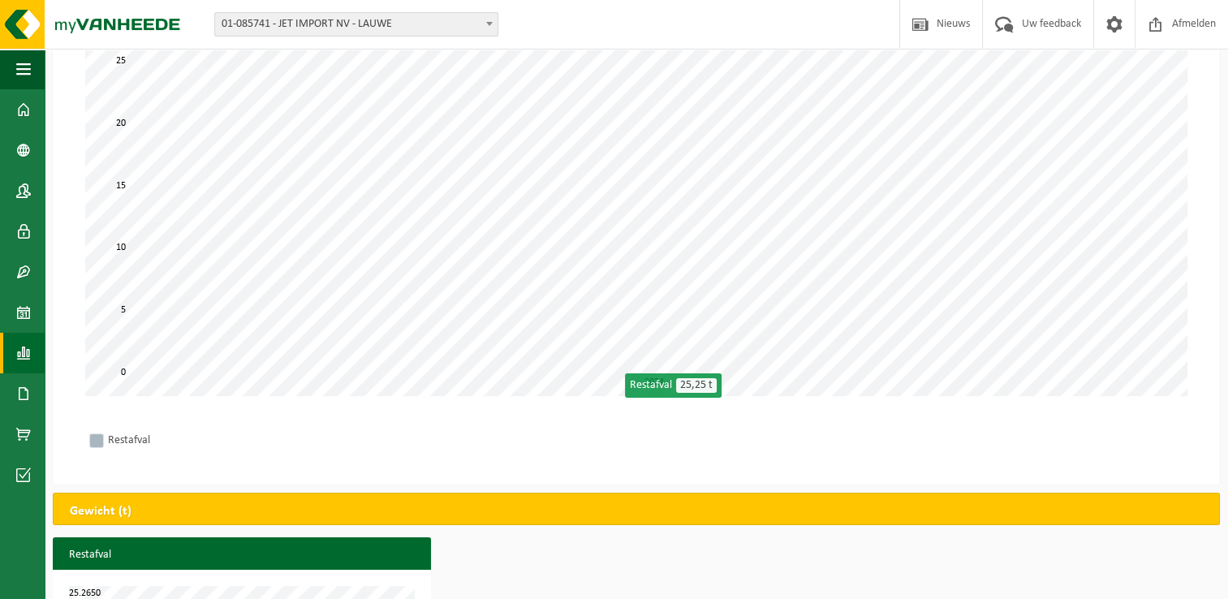
scroll to position [323, 0]
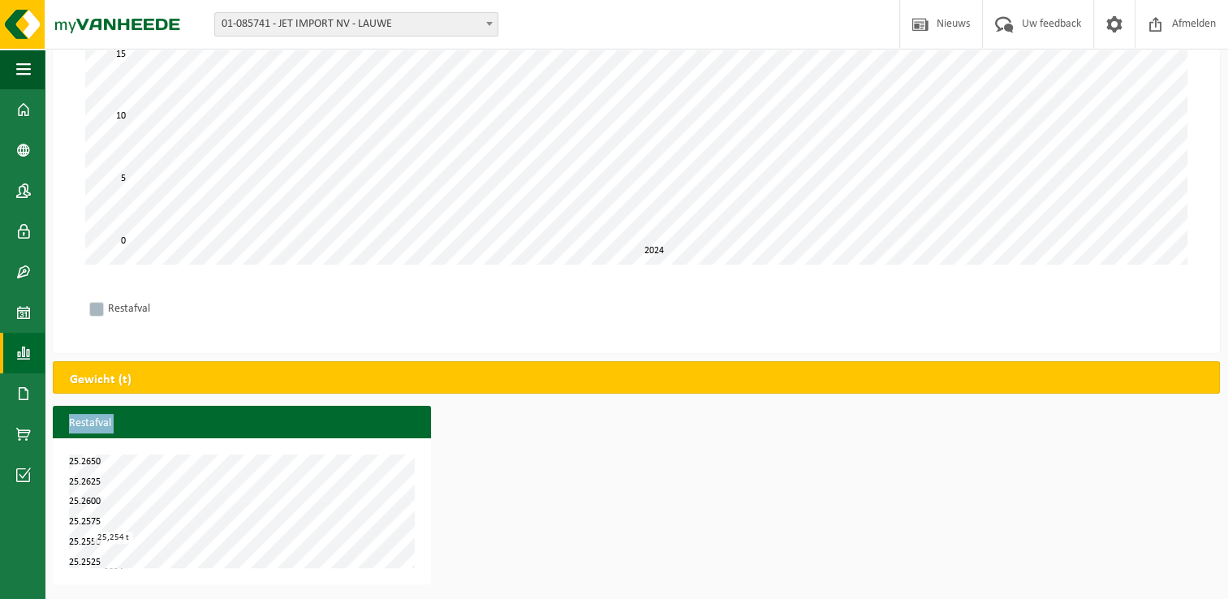
click at [402, 495] on div "Gewicht (t) Restafval 25.2525 25.2650 25.2550 25.2575 25.2600 25.2625 2024 25,2…" at bounding box center [636, 476] width 1183 height 231
click at [519, 505] on div "Restafval 25.2525 25.2650 25.2550 25.2575 25.2600 25.2625 2024 25,254 t" at bounding box center [636, 499] width 1183 height 187
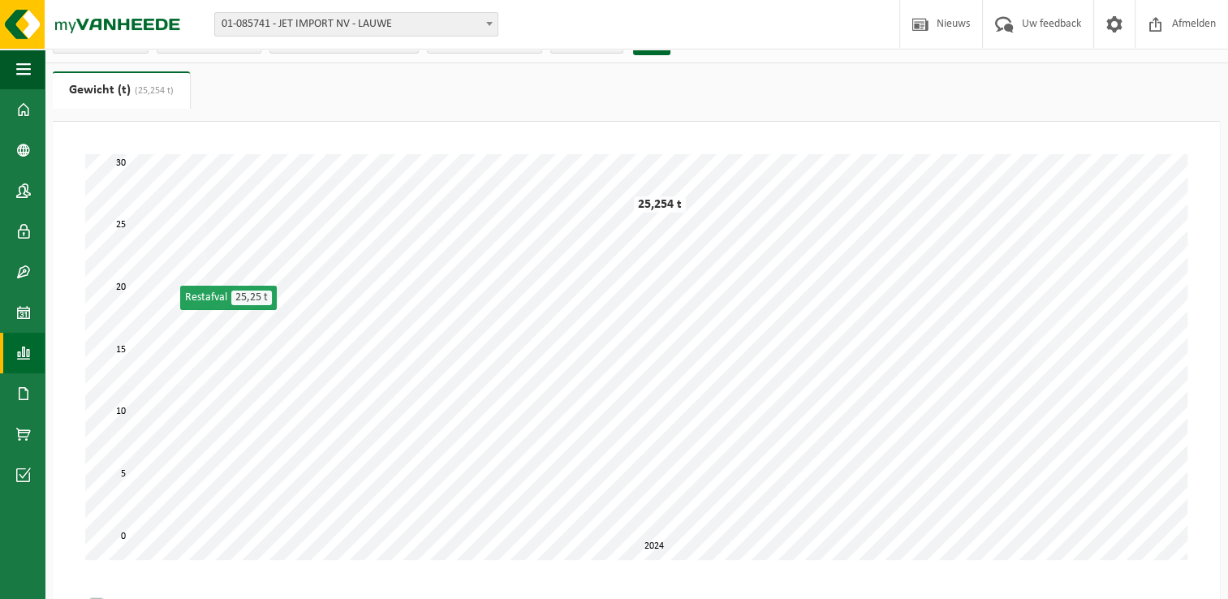
scroll to position [0, 0]
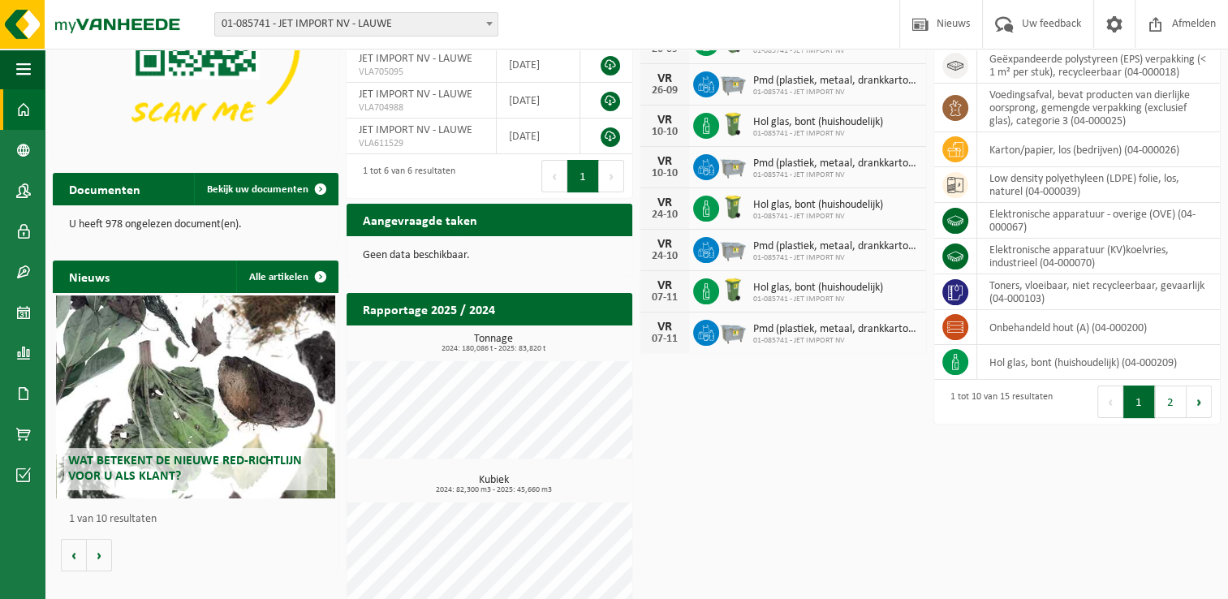
scroll to position [207, 0]
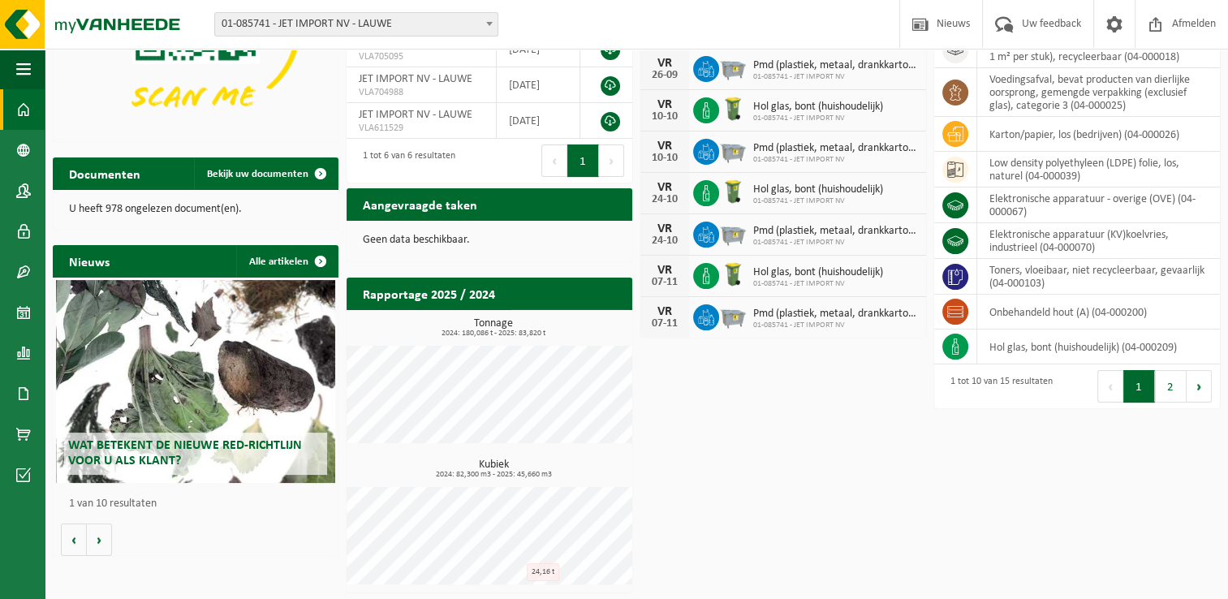
click at [616, 309] on span at bounding box center [614, 325] width 32 height 32
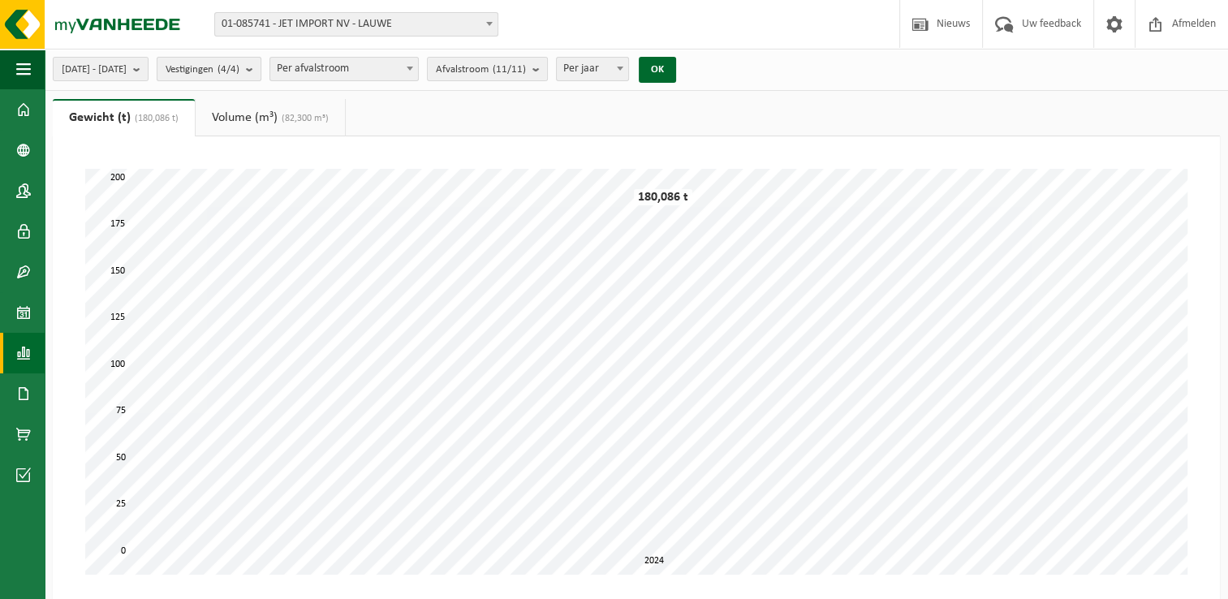
click at [260, 70] on b "submit" at bounding box center [253, 69] width 15 height 23
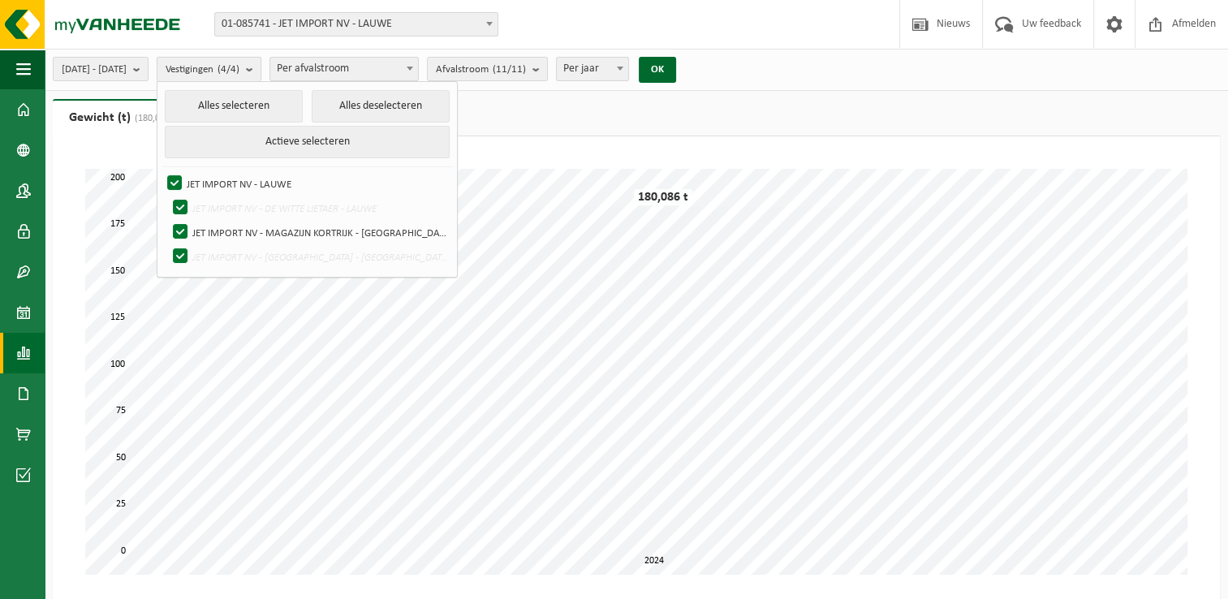
click at [260, 70] on b "submit" at bounding box center [253, 70] width 15 height 24
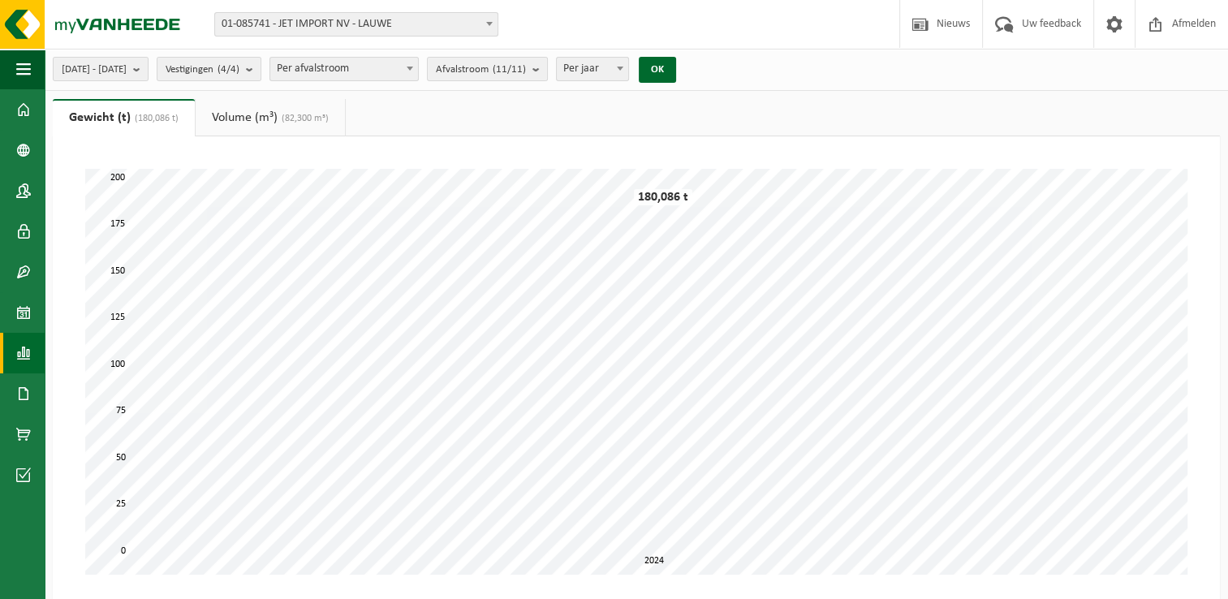
click at [418, 70] on span at bounding box center [410, 68] width 16 height 21
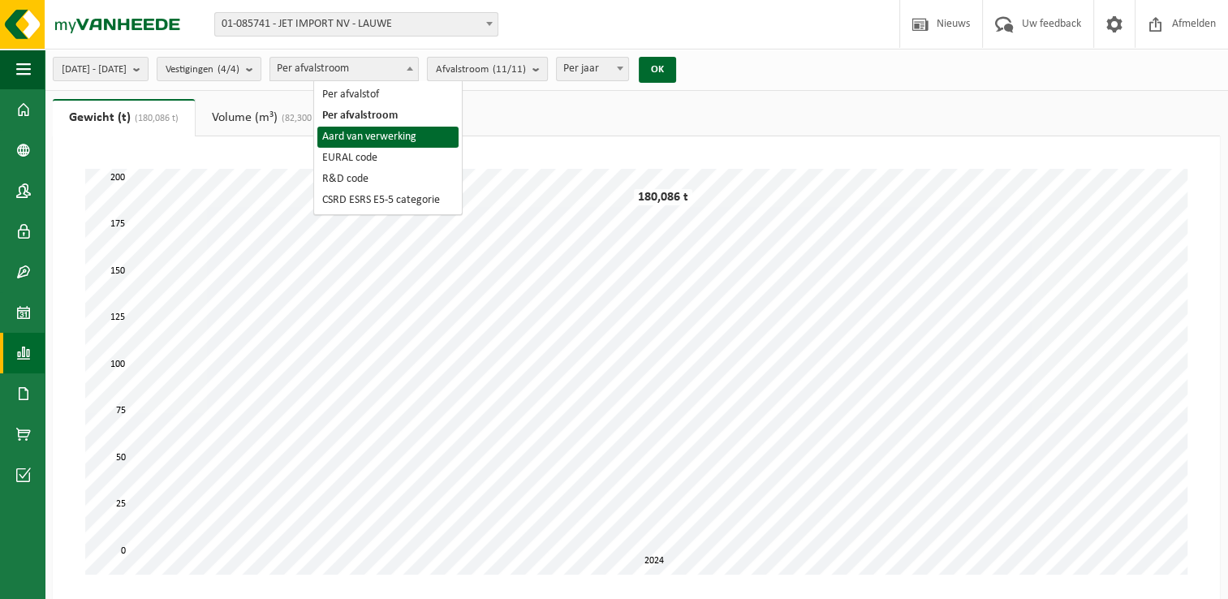
click at [547, 70] on b "submit" at bounding box center [539, 69] width 15 height 23
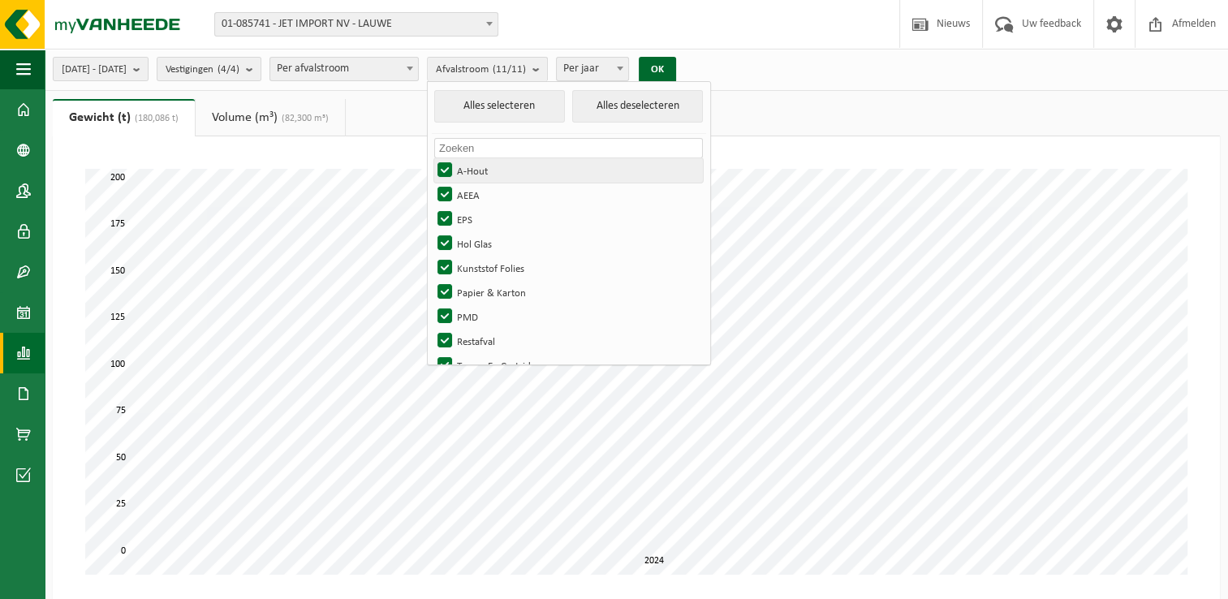
click at [484, 167] on label "A-Hout" at bounding box center [568, 170] width 269 height 24
click at [432, 158] on input "A-Hout" at bounding box center [431, 157] width 1 height 1
checkbox input "false"
click at [485, 191] on label "AEEA" at bounding box center [568, 195] width 269 height 24
click at [432, 183] on input "AEEA" at bounding box center [431, 182] width 1 height 1
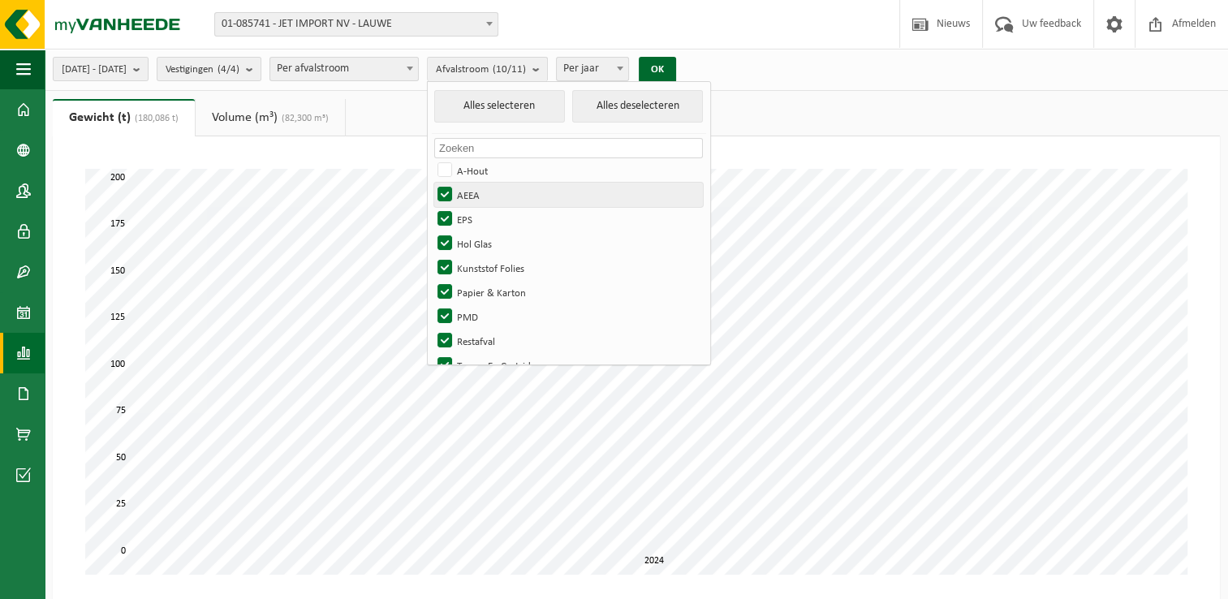
checkbox input "false"
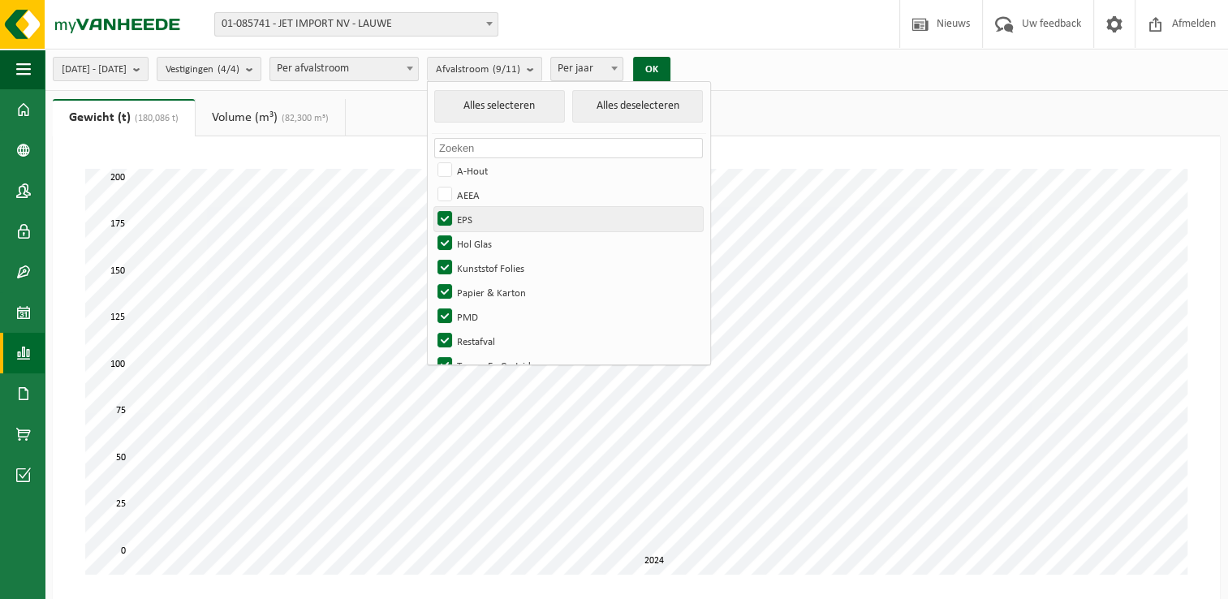
click at [493, 213] on label "EPS" at bounding box center [568, 219] width 269 height 24
click at [432, 207] on input "EPS" at bounding box center [431, 206] width 1 height 1
checkbox input "false"
click at [489, 237] on label "Hol Glas" at bounding box center [568, 243] width 269 height 24
click at [432, 231] on input "Hol Glas" at bounding box center [431, 230] width 1 height 1
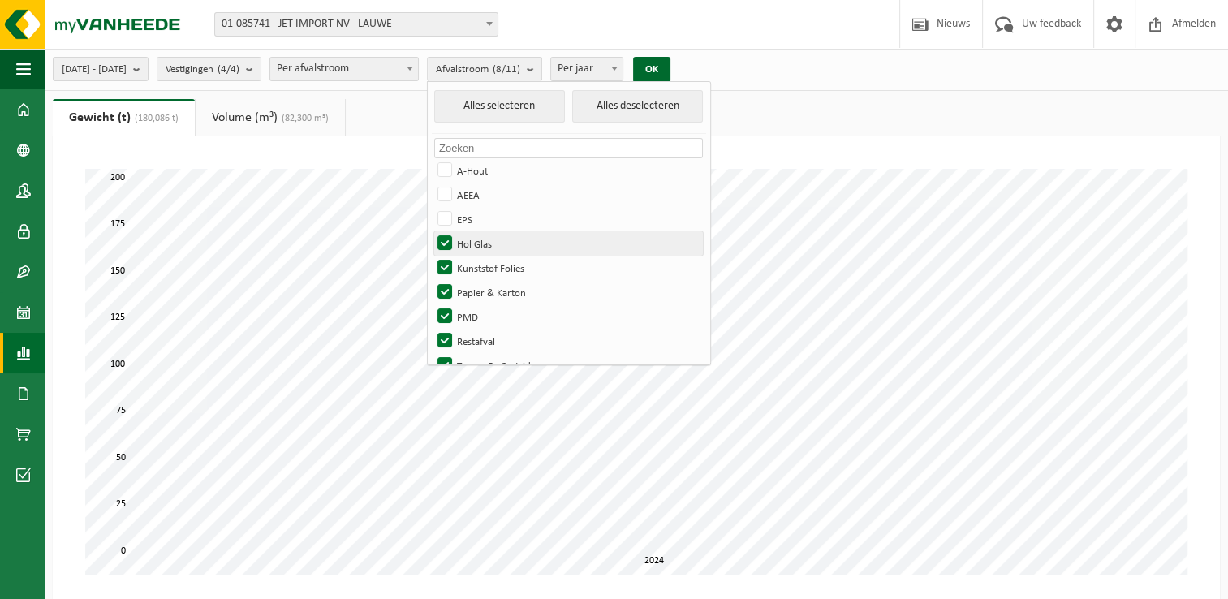
checkbox input "false"
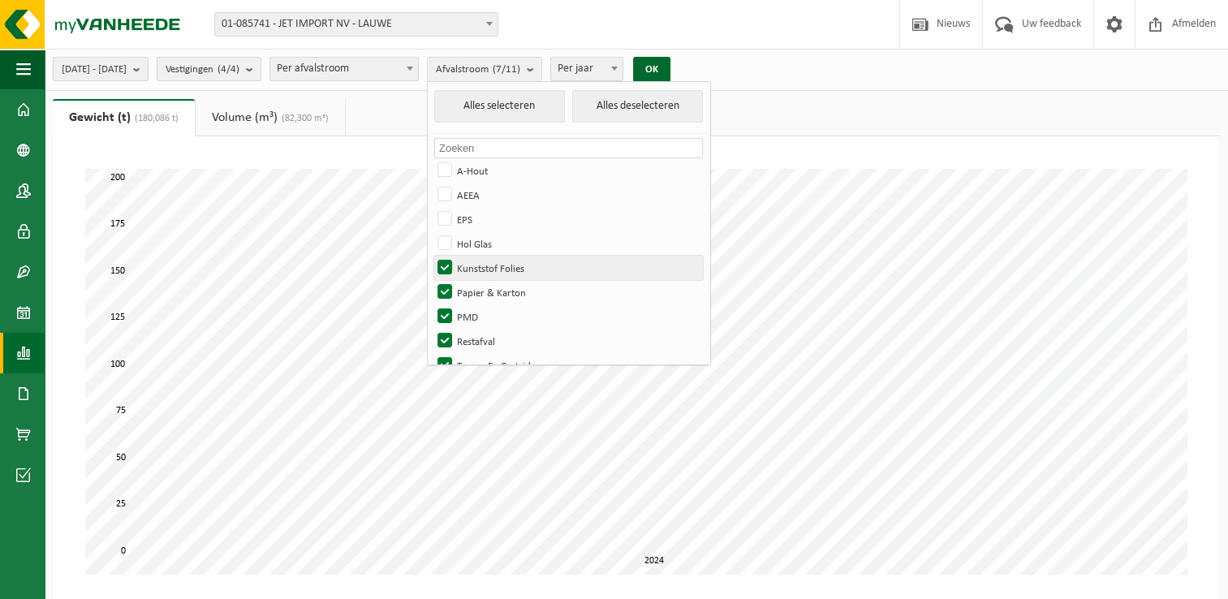
click at [484, 267] on label "Kunststof Folies" at bounding box center [568, 268] width 269 height 24
click at [432, 256] on input "Kunststof Folies" at bounding box center [431, 255] width 1 height 1
checkbox input "false"
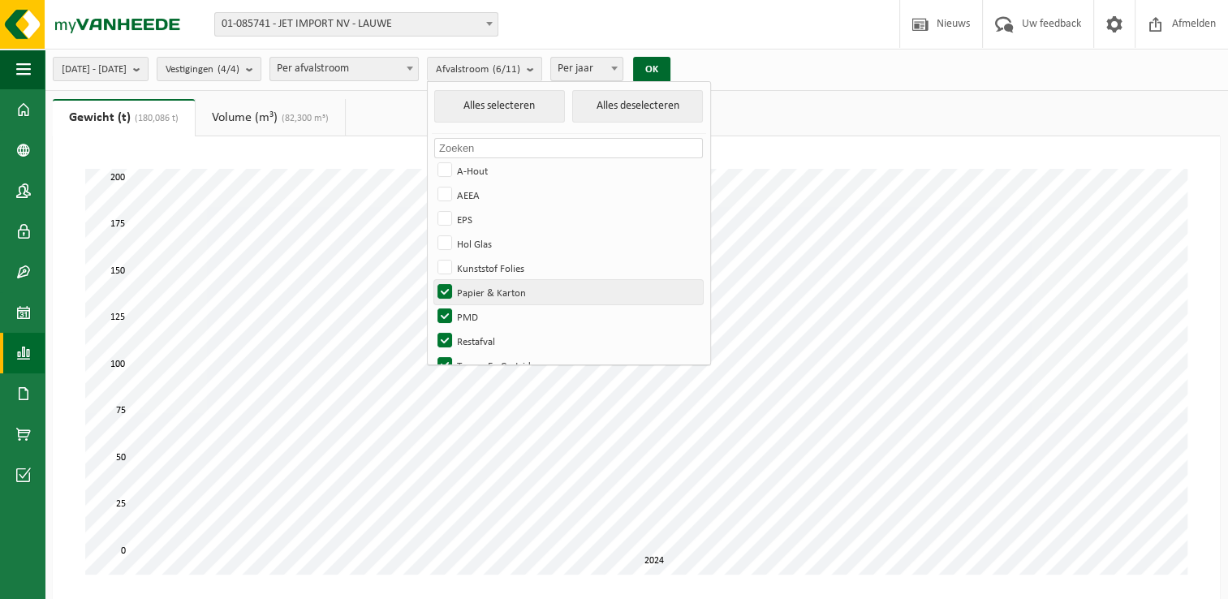
click at [484, 287] on label "Papier & Karton" at bounding box center [568, 292] width 269 height 24
click at [432, 280] on input "Papier & Karton" at bounding box center [431, 279] width 1 height 1
checkbox input "false"
click at [487, 313] on label "PMD" at bounding box center [568, 316] width 269 height 24
click at [432, 304] on input "PMD" at bounding box center [431, 303] width 1 height 1
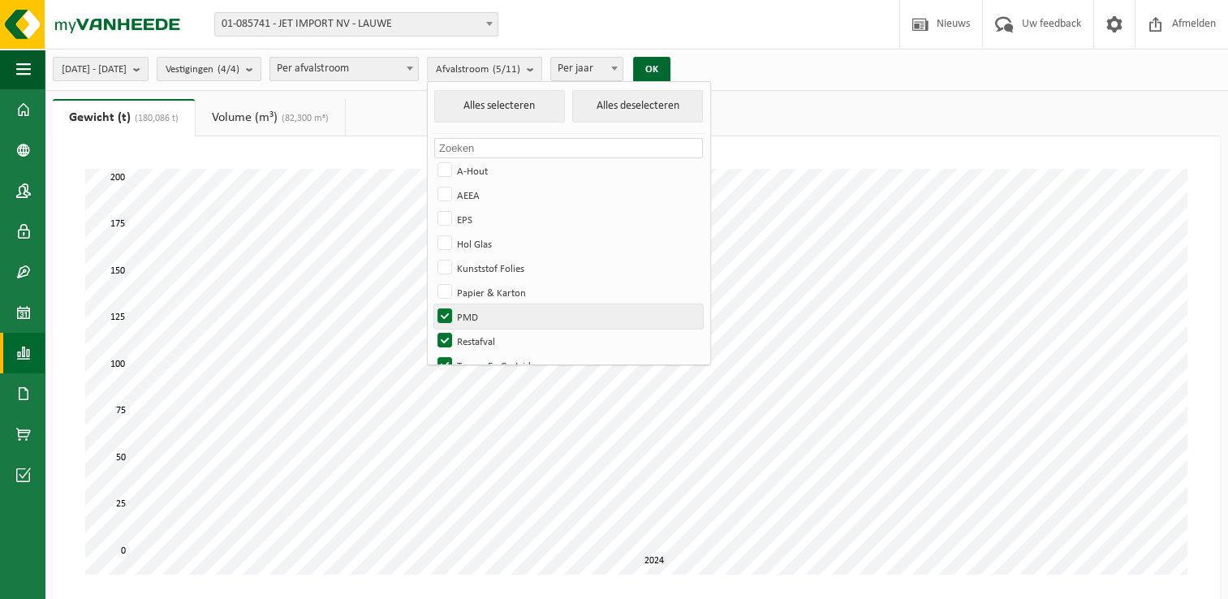
checkbox input "false"
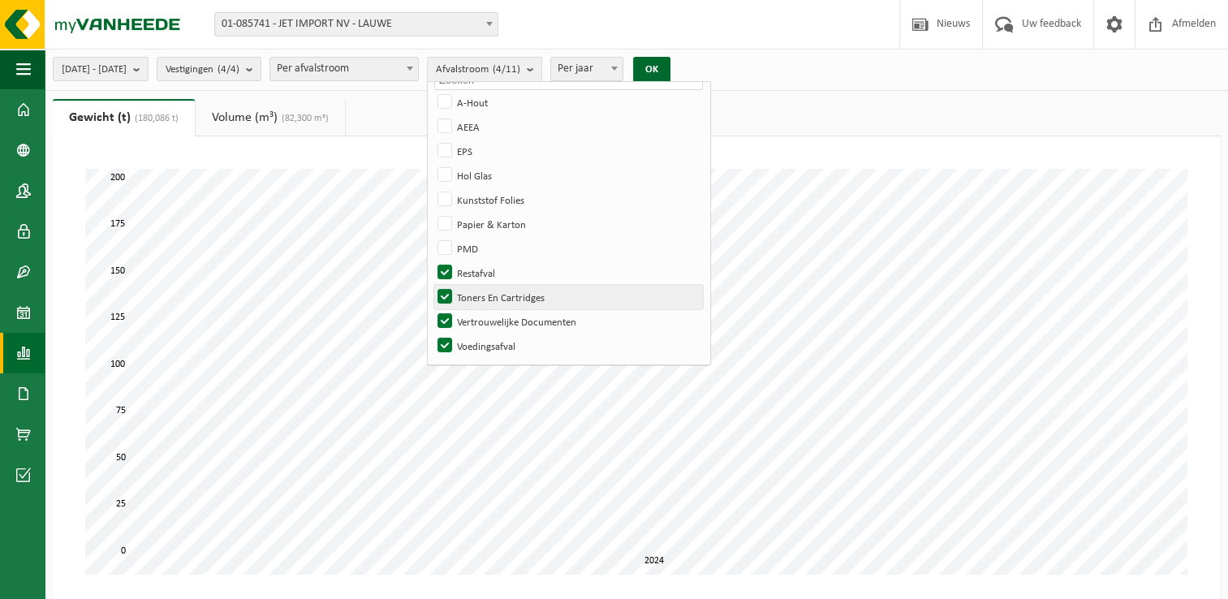
scroll to position [81, 0]
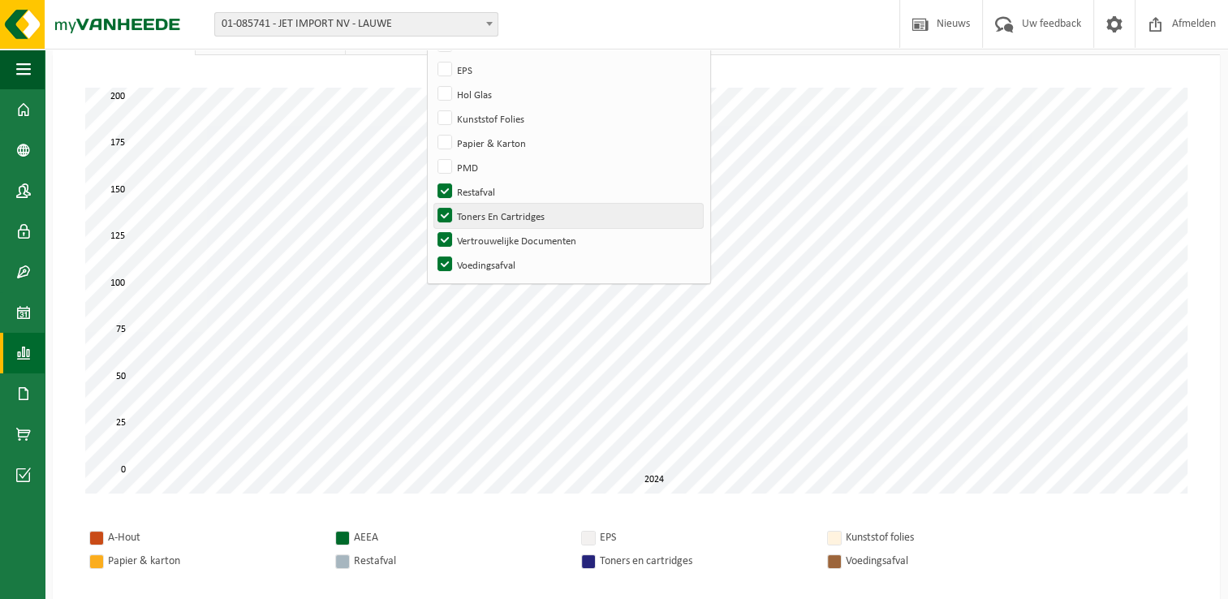
click at [484, 209] on label "Toners En Cartridges" at bounding box center [568, 216] width 269 height 24
click at [432, 204] on input "Toners En Cartridges" at bounding box center [431, 203] width 1 height 1
checkbox input "false"
click at [493, 240] on label "Vertrouwelijke Documenten" at bounding box center [568, 240] width 269 height 24
click at [432, 228] on input "Vertrouwelijke Documenten" at bounding box center [431, 227] width 1 height 1
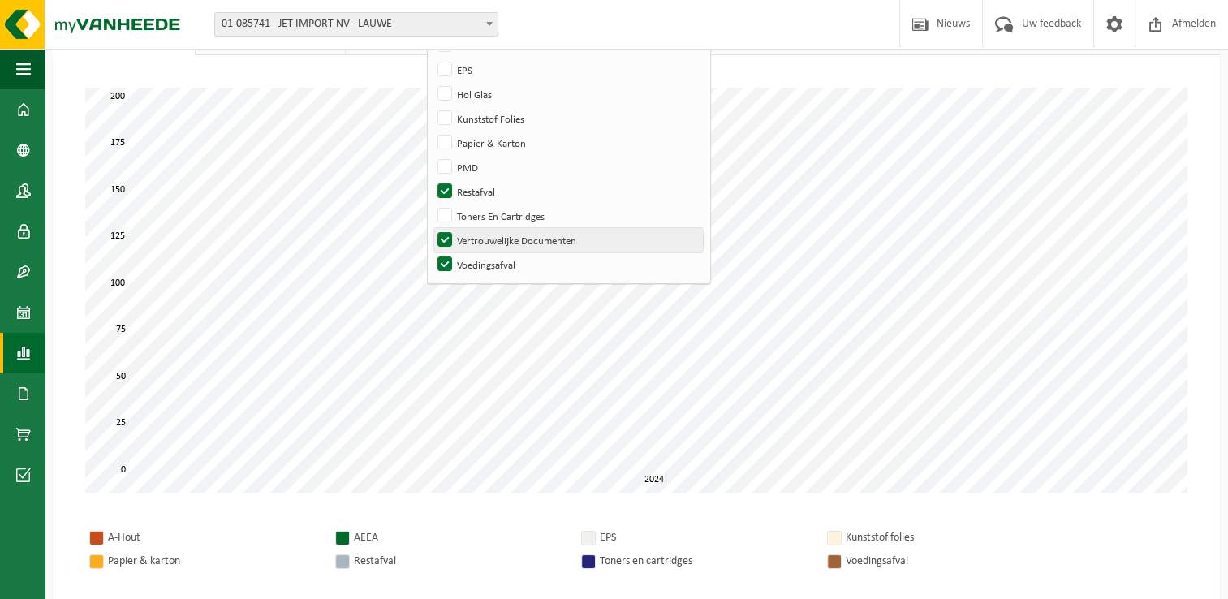
checkbox input "false"
click at [493, 262] on label "Voedingsafval" at bounding box center [568, 264] width 269 height 24
click at [432, 252] on input "Voedingsafval" at bounding box center [431, 252] width 1 height 1
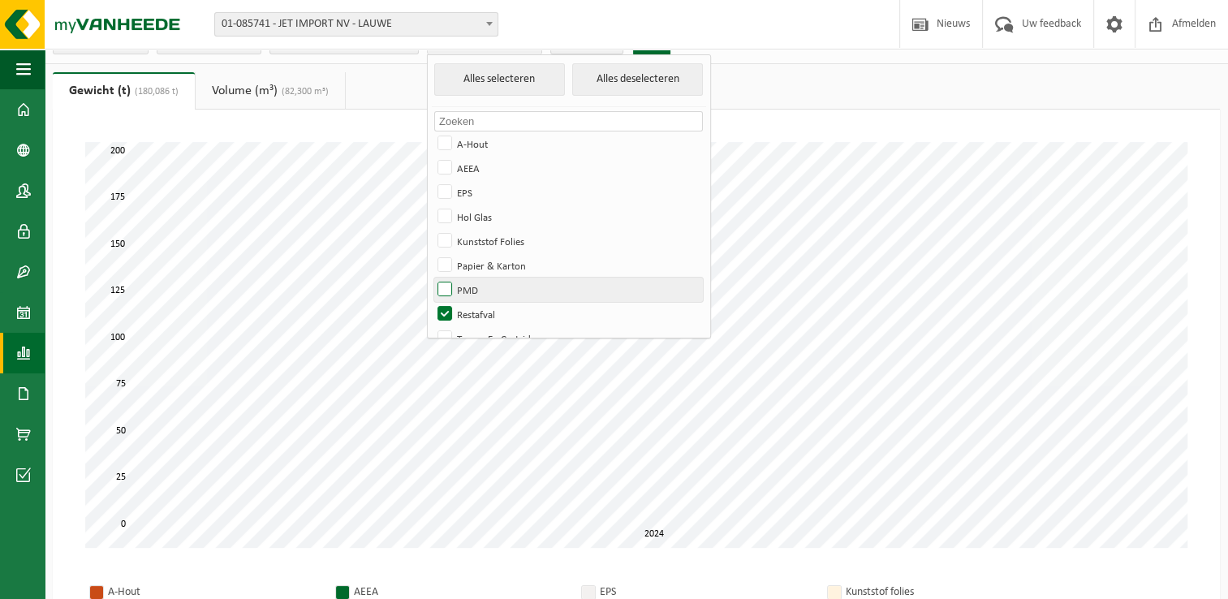
scroll to position [0, 0]
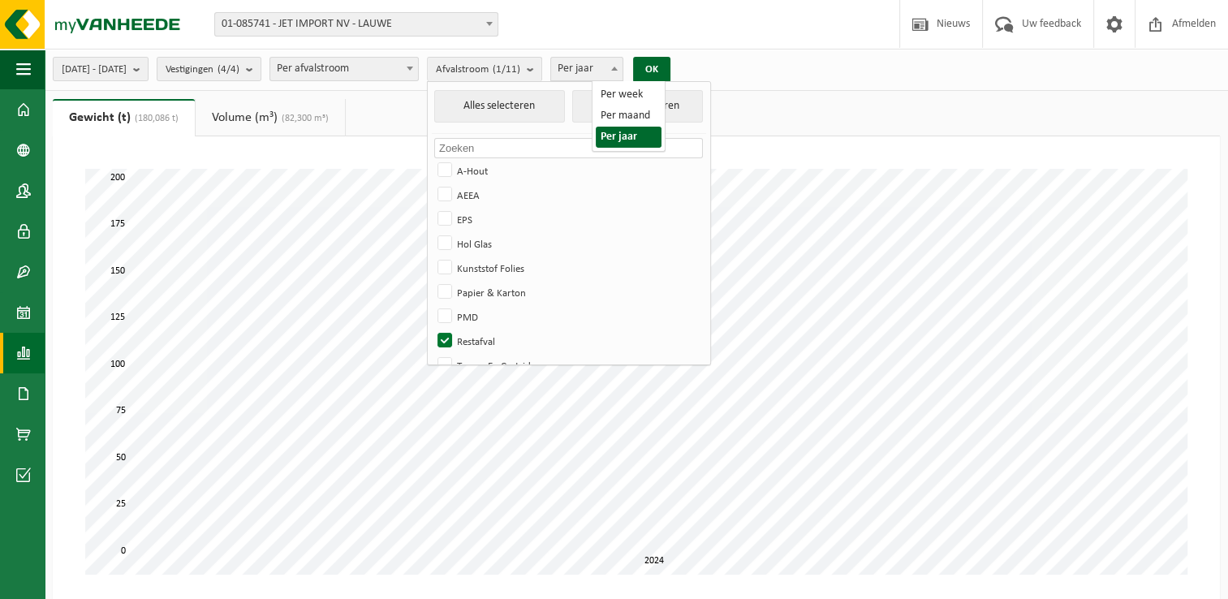
click at [622, 73] on span at bounding box center [614, 68] width 16 height 21
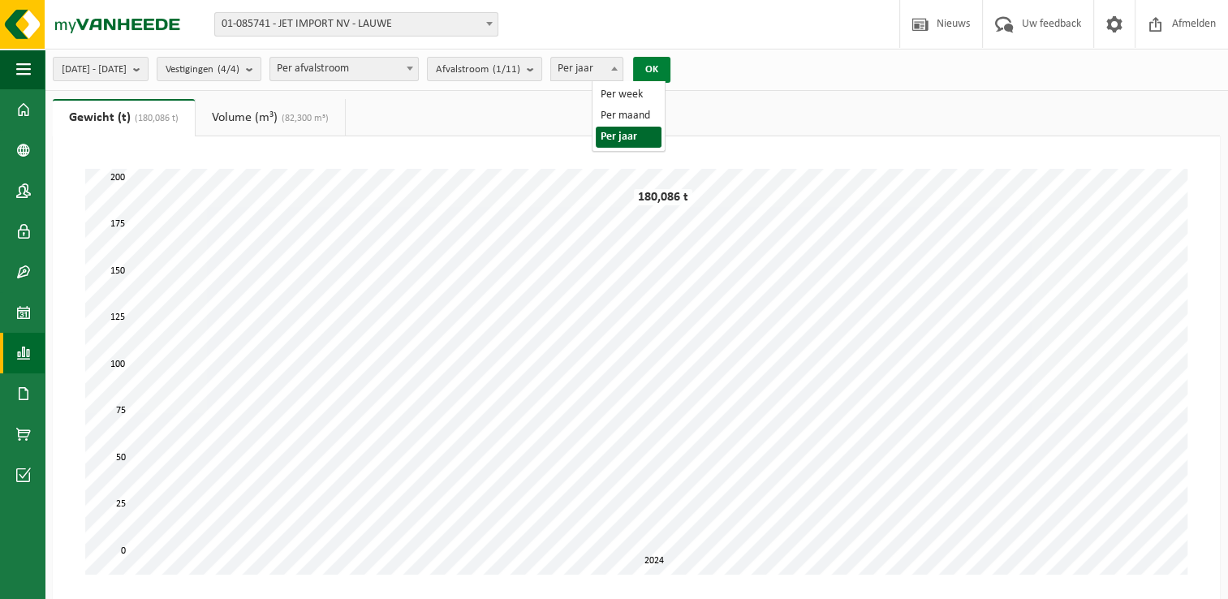
click at [670, 67] on button "OK" at bounding box center [651, 70] width 37 height 26
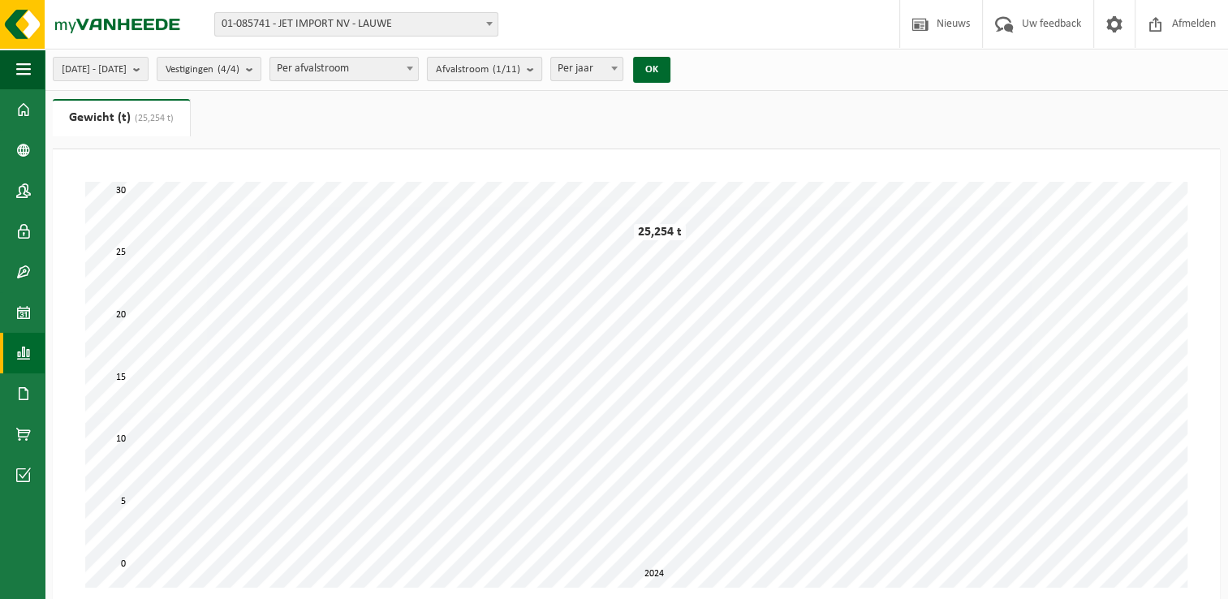
click at [541, 66] on b "submit" at bounding box center [534, 69] width 15 height 23
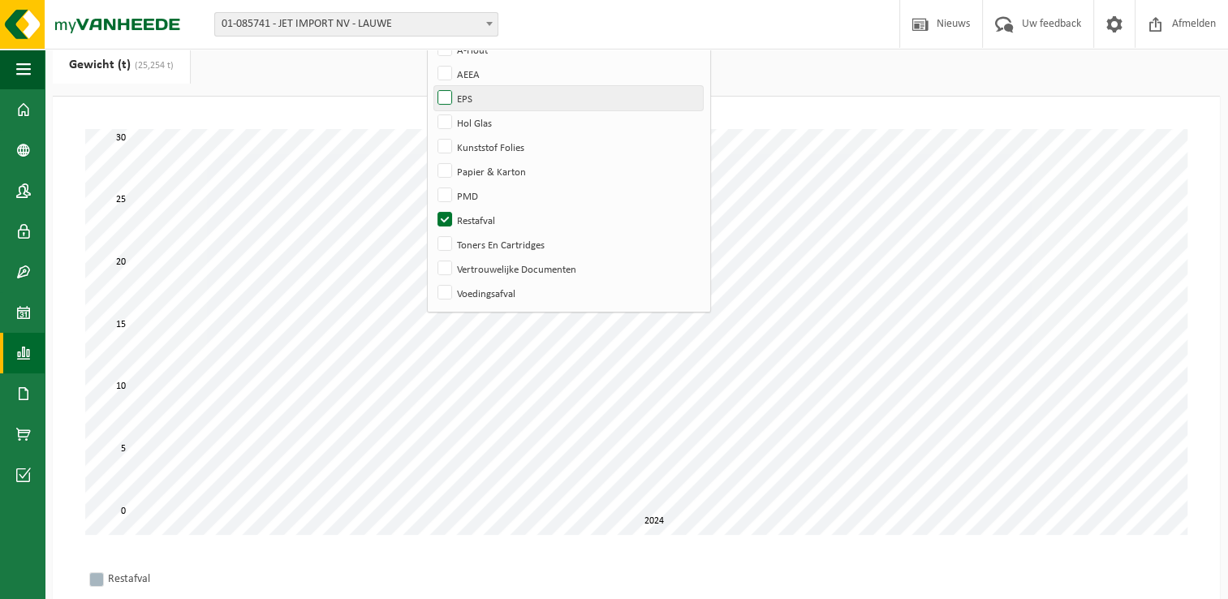
scroll to position [81, 0]
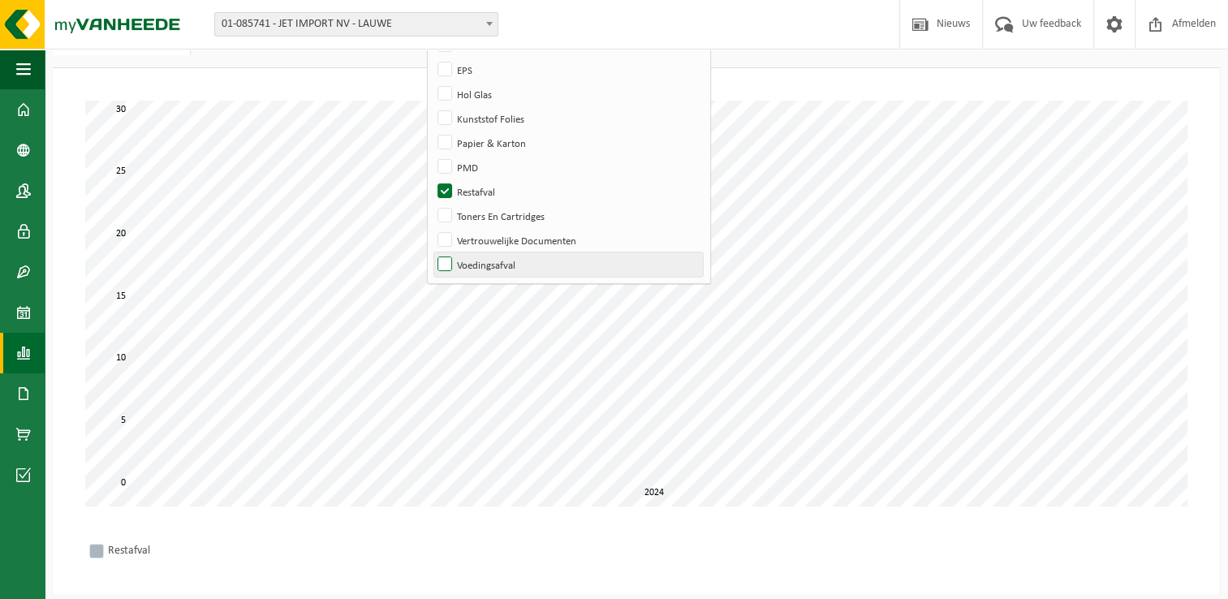
click at [487, 266] on label "Voedingsafval" at bounding box center [568, 264] width 269 height 24
click at [432, 252] on input "Voedingsafval" at bounding box center [431, 252] width 1 height 1
checkbox input "true"
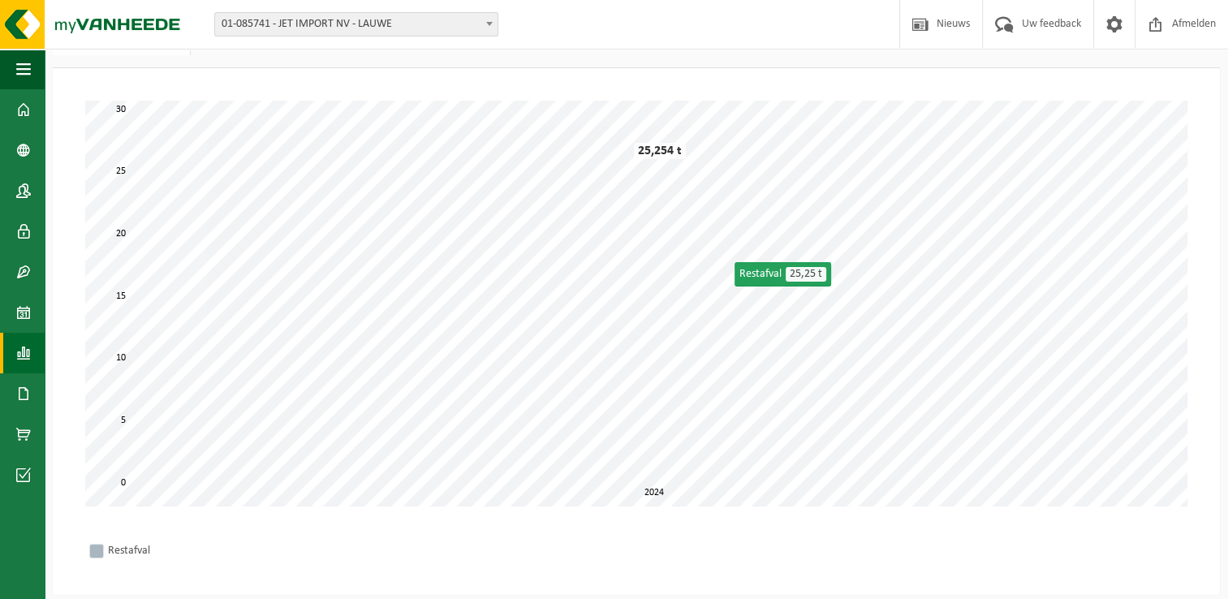
scroll to position [0, 0]
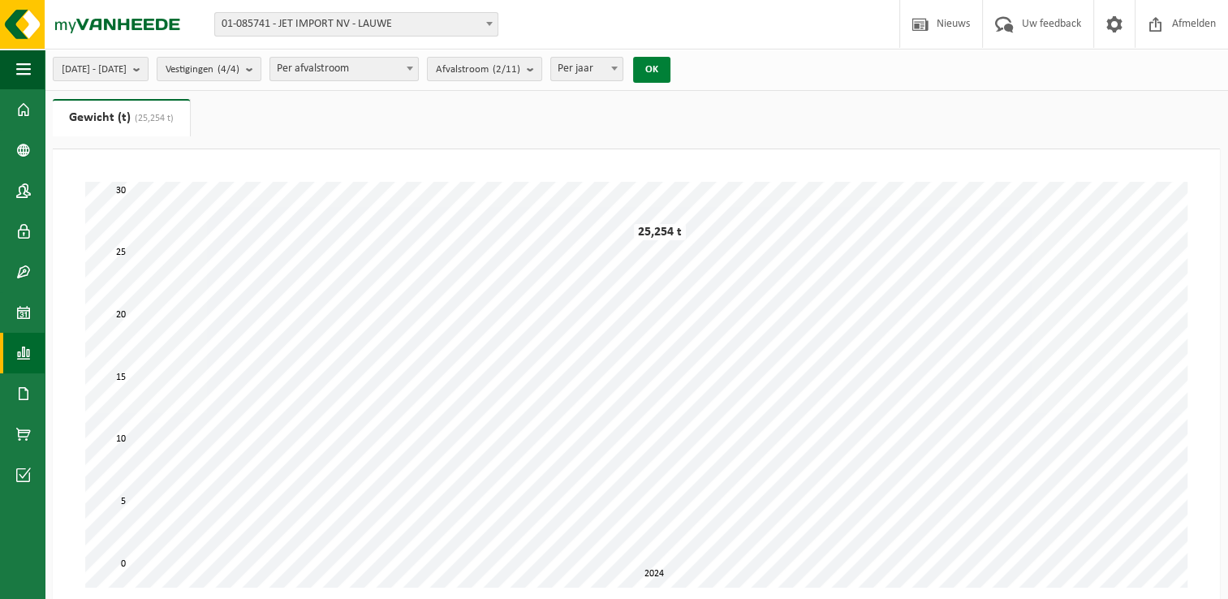
click at [670, 71] on button "OK" at bounding box center [651, 70] width 37 height 26
click at [464, 174] on div "Even geduld. Door de grote hoeveelheid gegevens duurt het laden even. 0 70 10 2…" at bounding box center [636, 372] width 1134 height 438
drag, startPoint x: 471, startPoint y: 166, endPoint x: 701, endPoint y: 166, distance: 230.4
click at [701, 166] on div "Even geduld. Door de grote hoeveelheid gegevens duurt het laden even. 0 70 10 2…" at bounding box center [636, 372] width 1134 height 438
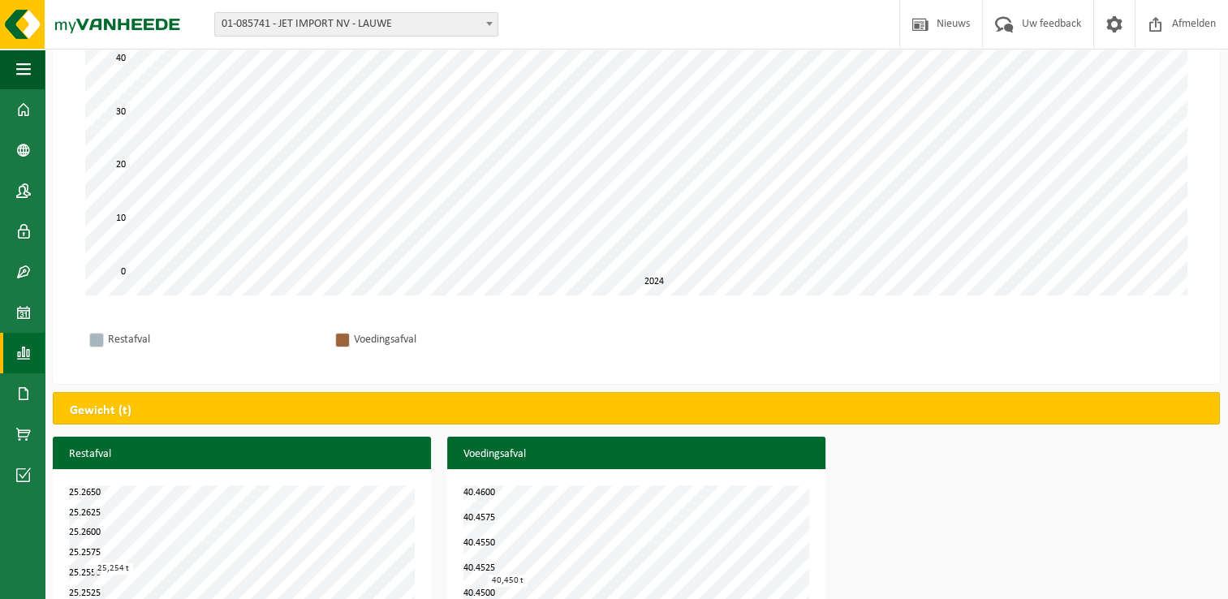
scroll to position [310, 0]
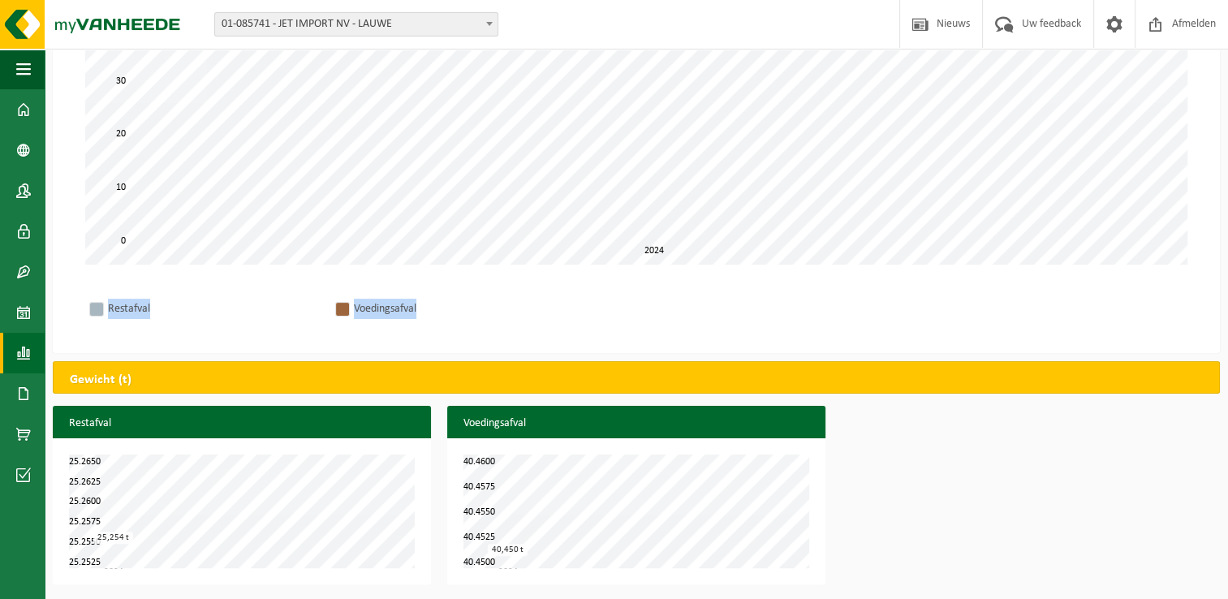
drag, startPoint x: 91, startPoint y: 327, endPoint x: 697, endPoint y: 389, distance: 609.2
click at [697, 389] on div "Geen data beschikbaar voor de opgegeven filters. Gewicht (t) (65,704 t) Volume …" at bounding box center [636, 190] width 1183 height 803
drag, startPoint x: 697, startPoint y: 389, endPoint x: 674, endPoint y: 329, distance: 64.2
click at [674, 329] on div "Restafval Voedingsafval" at bounding box center [636, 309] width 1134 height 56
click at [545, 320] on div "Restafval Voedingsafval" at bounding box center [636, 309] width 1134 height 56
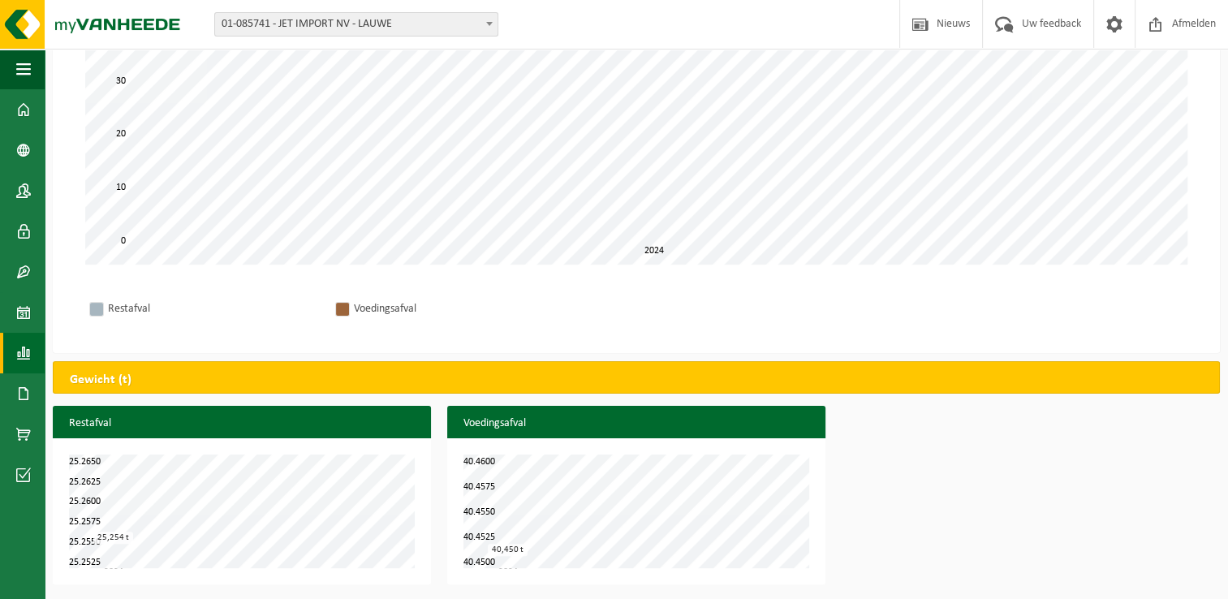
click at [565, 320] on div "Restafval Voedingsafval" at bounding box center [636, 309] width 1134 height 56
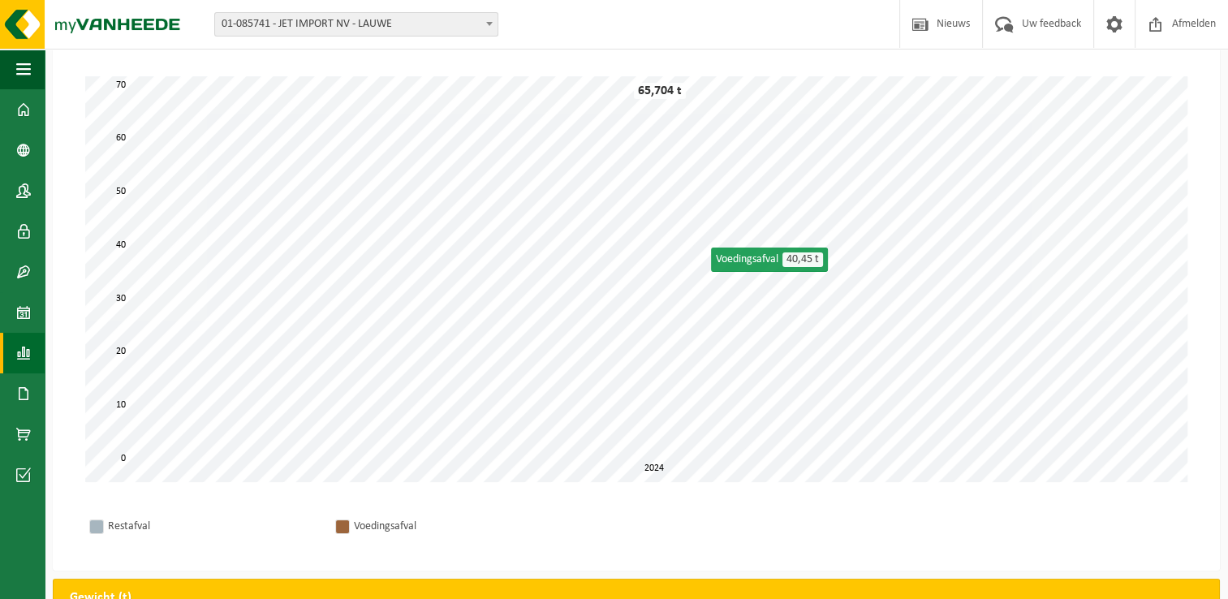
scroll to position [0, 0]
